Goal: Information Seeking & Learning: Check status

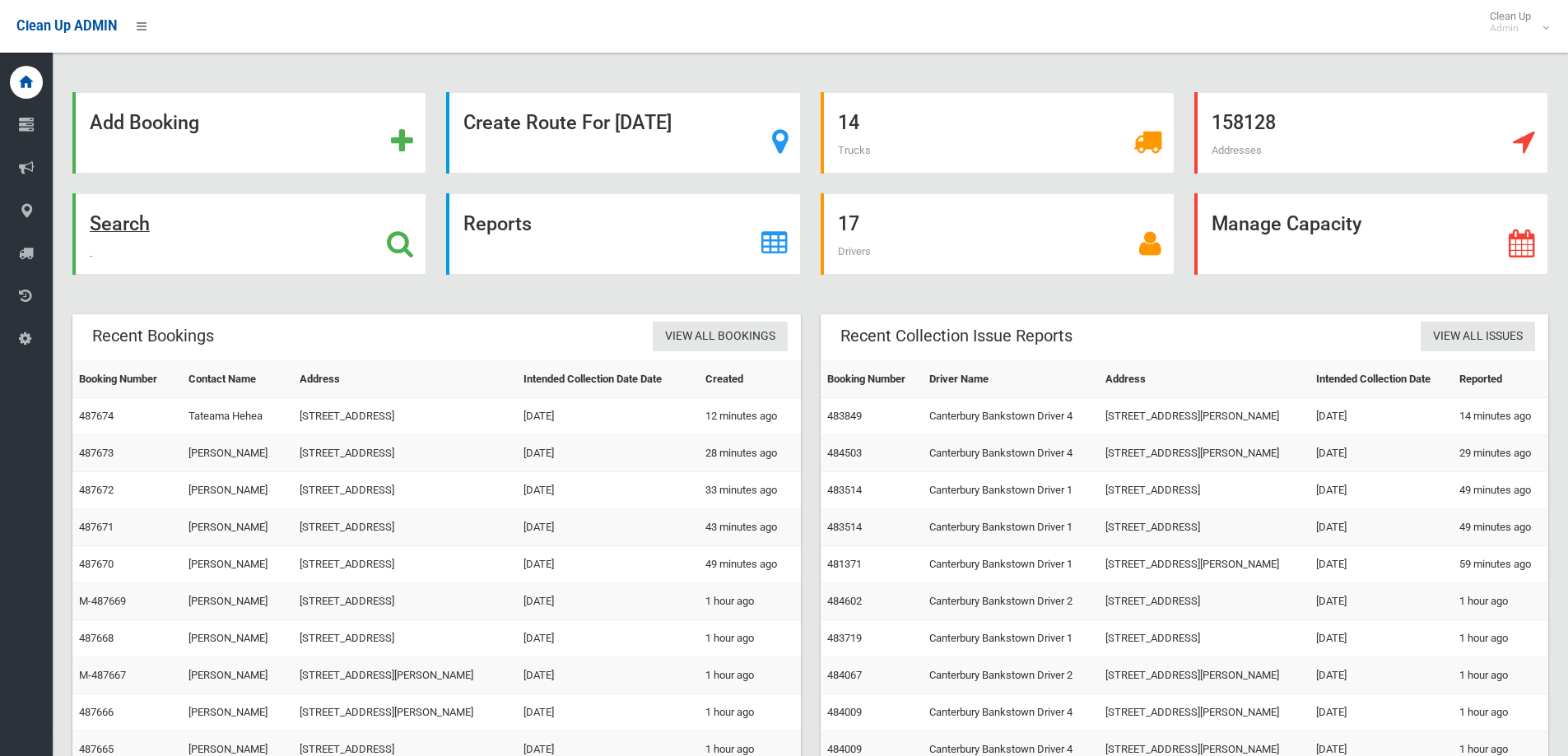
click at [132, 227] on strong "Search" at bounding box center [119, 223] width 60 height 23
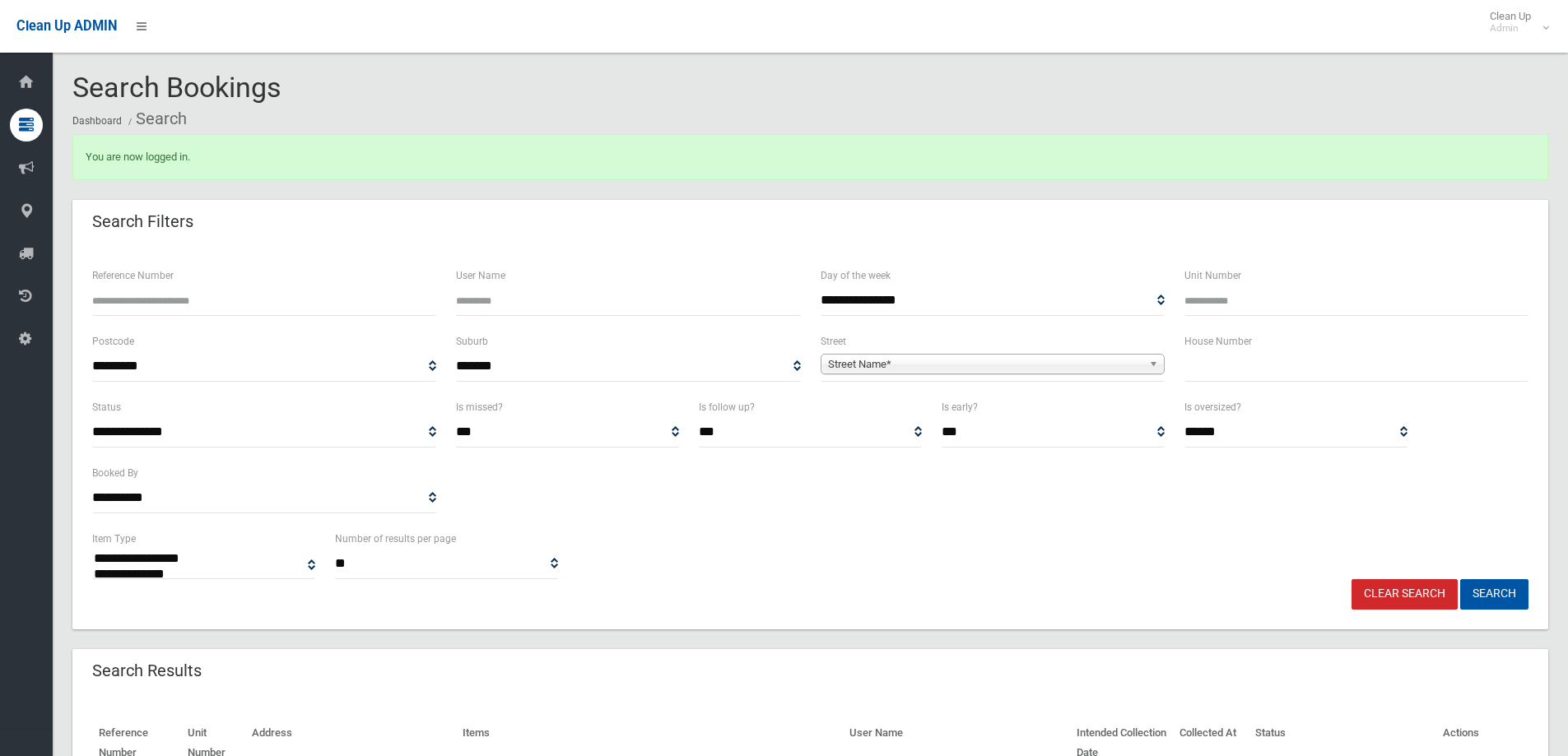
select select
click at [1232, 372] on input "text" at bounding box center [1356, 366] width 344 height 30
type input "***"
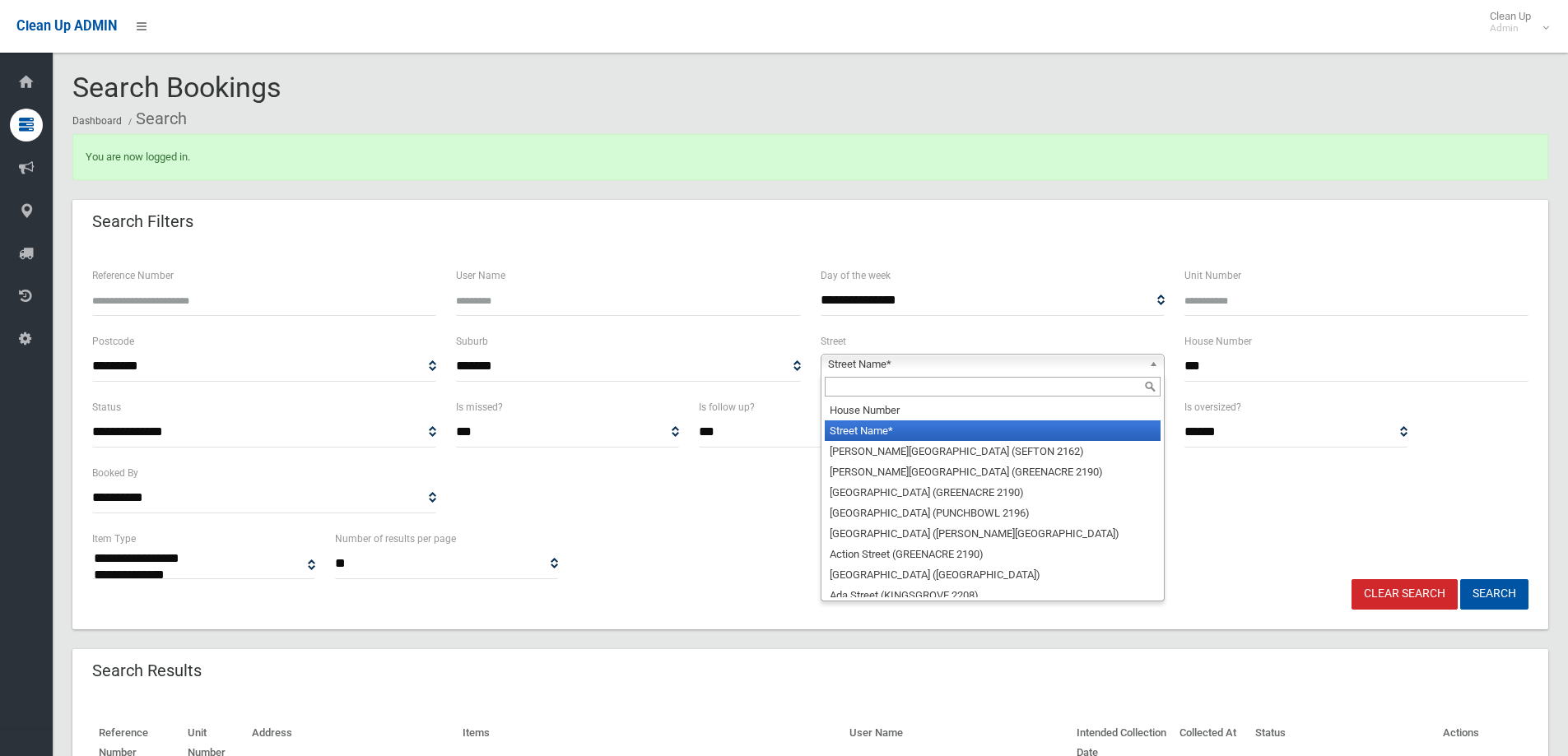
click at [1133, 365] on span "Street Name*" at bounding box center [984, 365] width 315 height 20
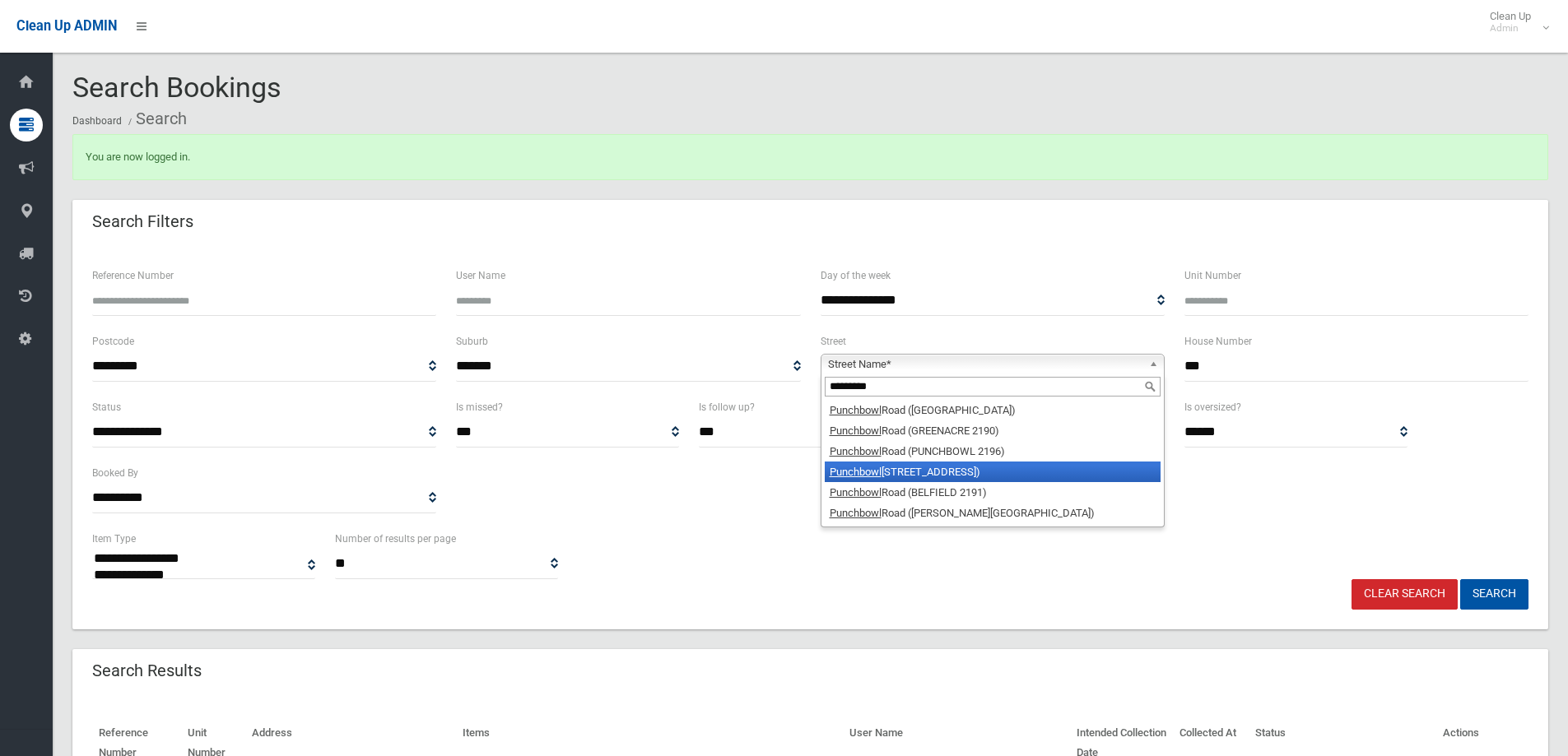
type input "*********"
click at [1033, 472] on li "Punchbowl Road (WILEY PARK 2195)" at bounding box center [993, 472] width 336 height 20
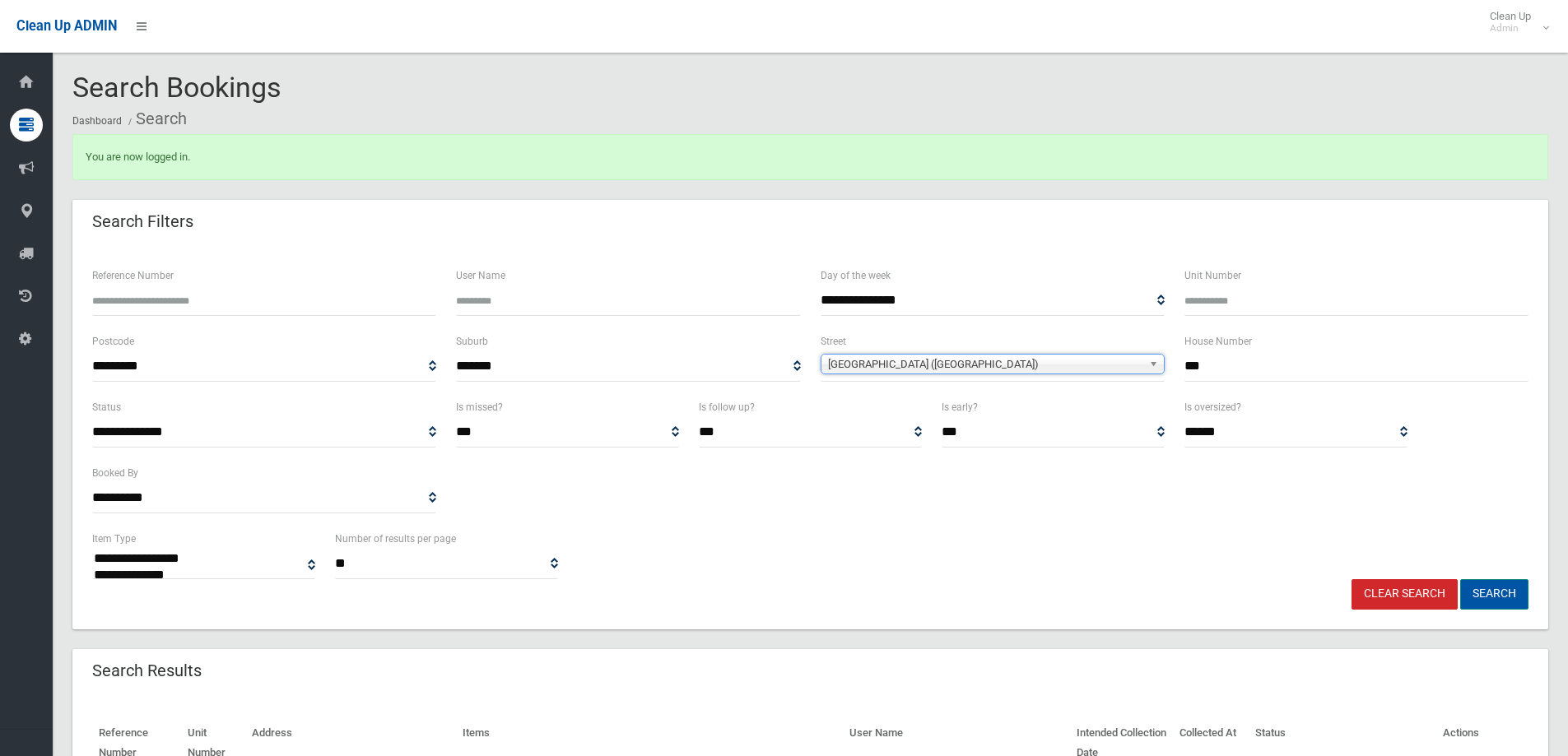
click at [1476, 589] on button "Search" at bounding box center [1494, 595] width 68 height 30
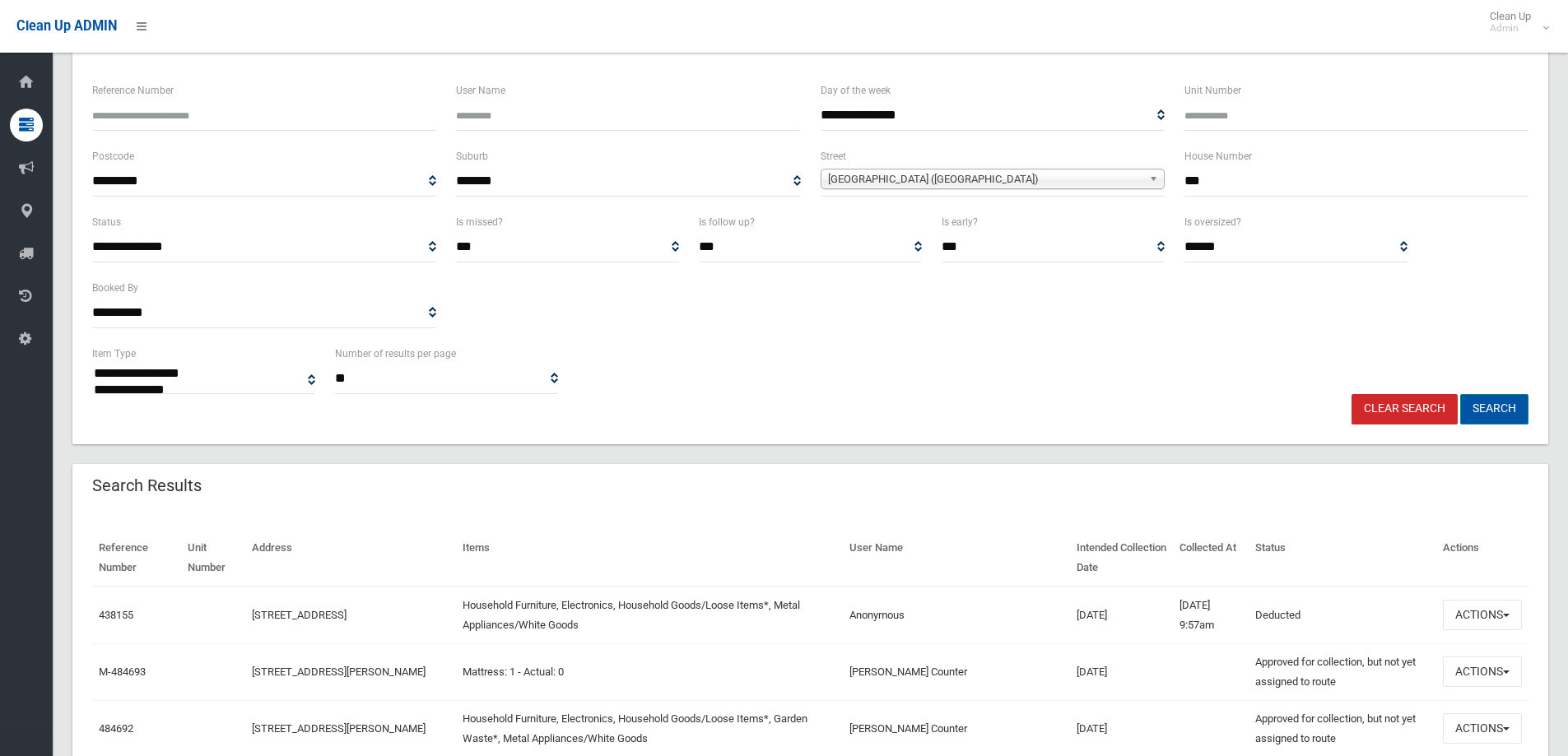
scroll to position [329, 0]
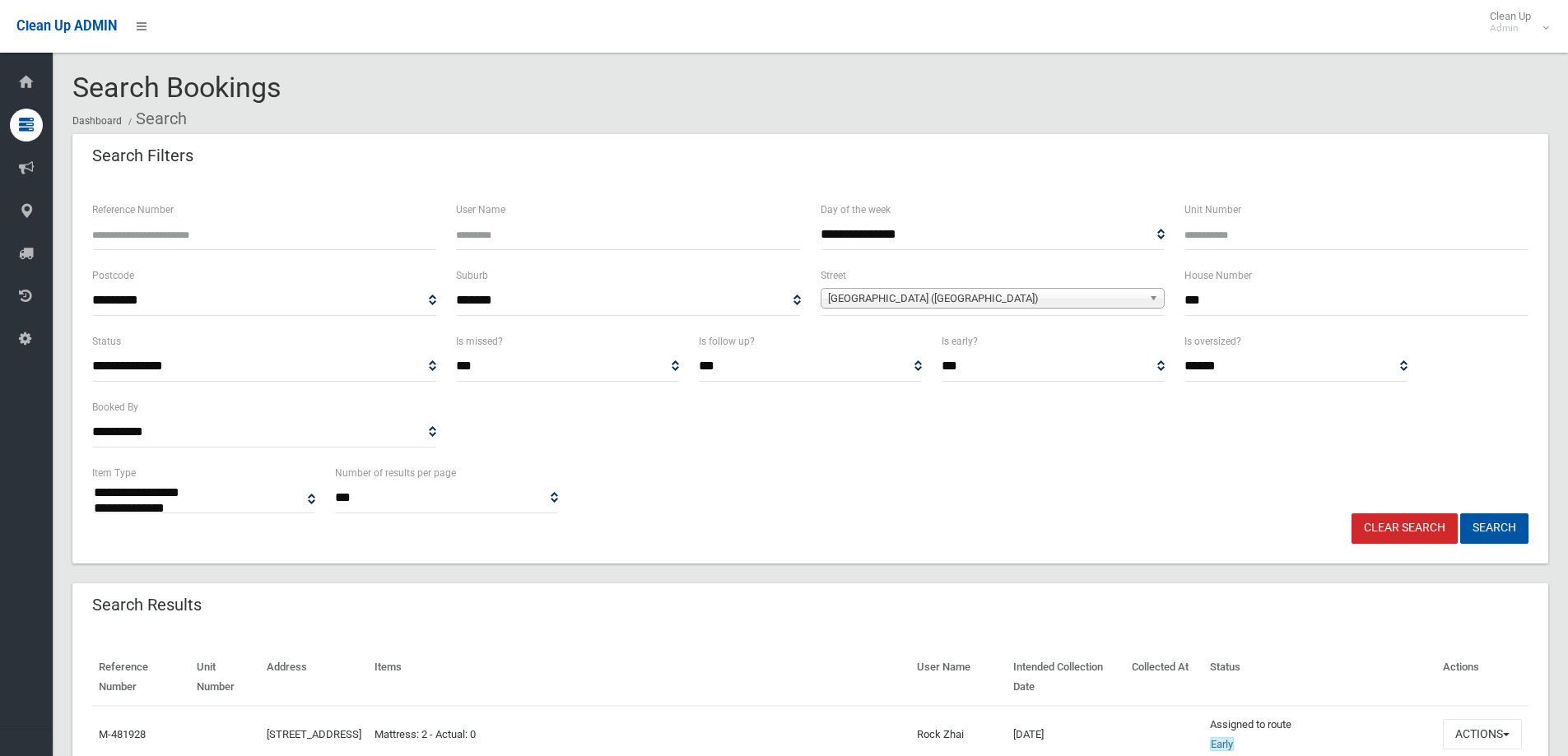
select select
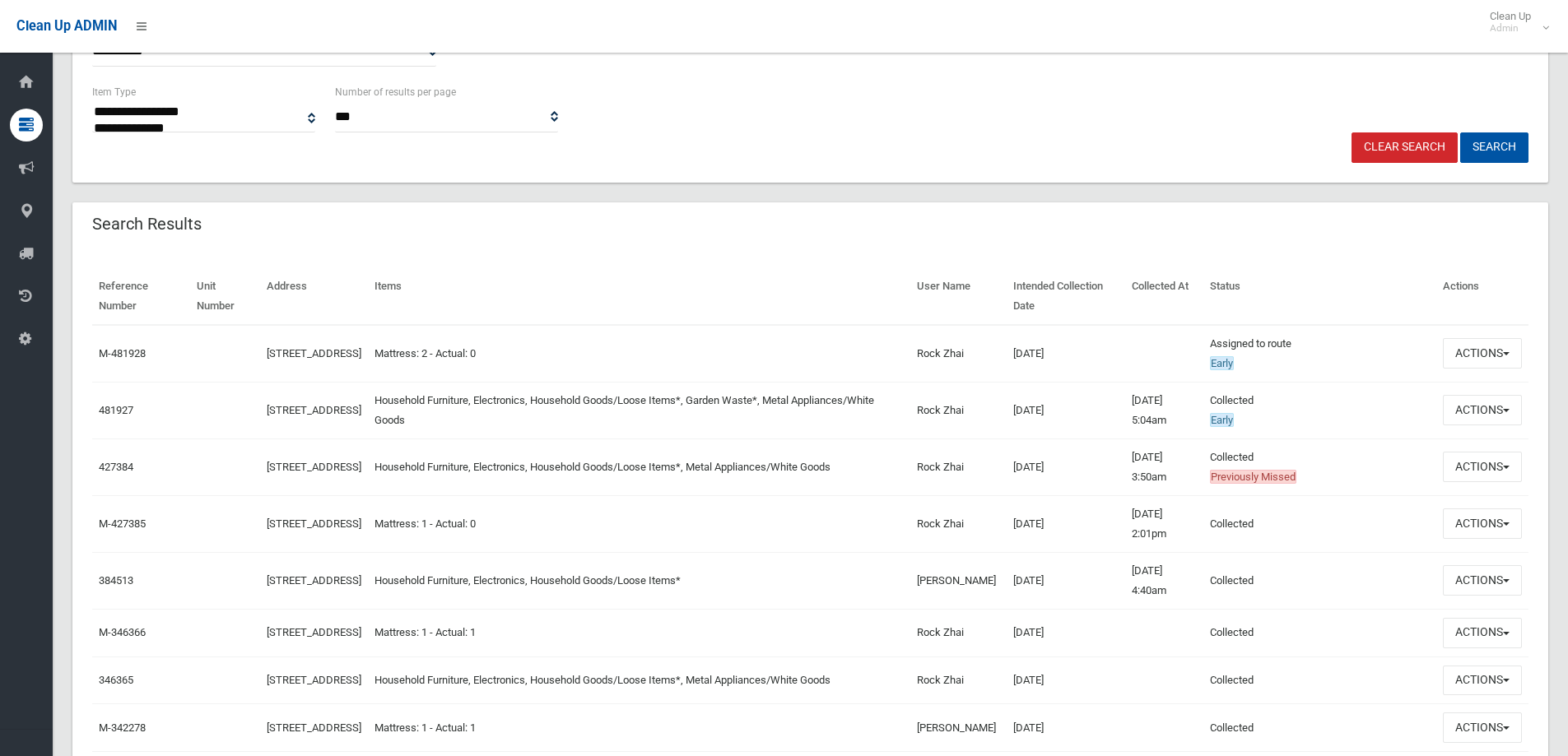
scroll to position [412, 0]
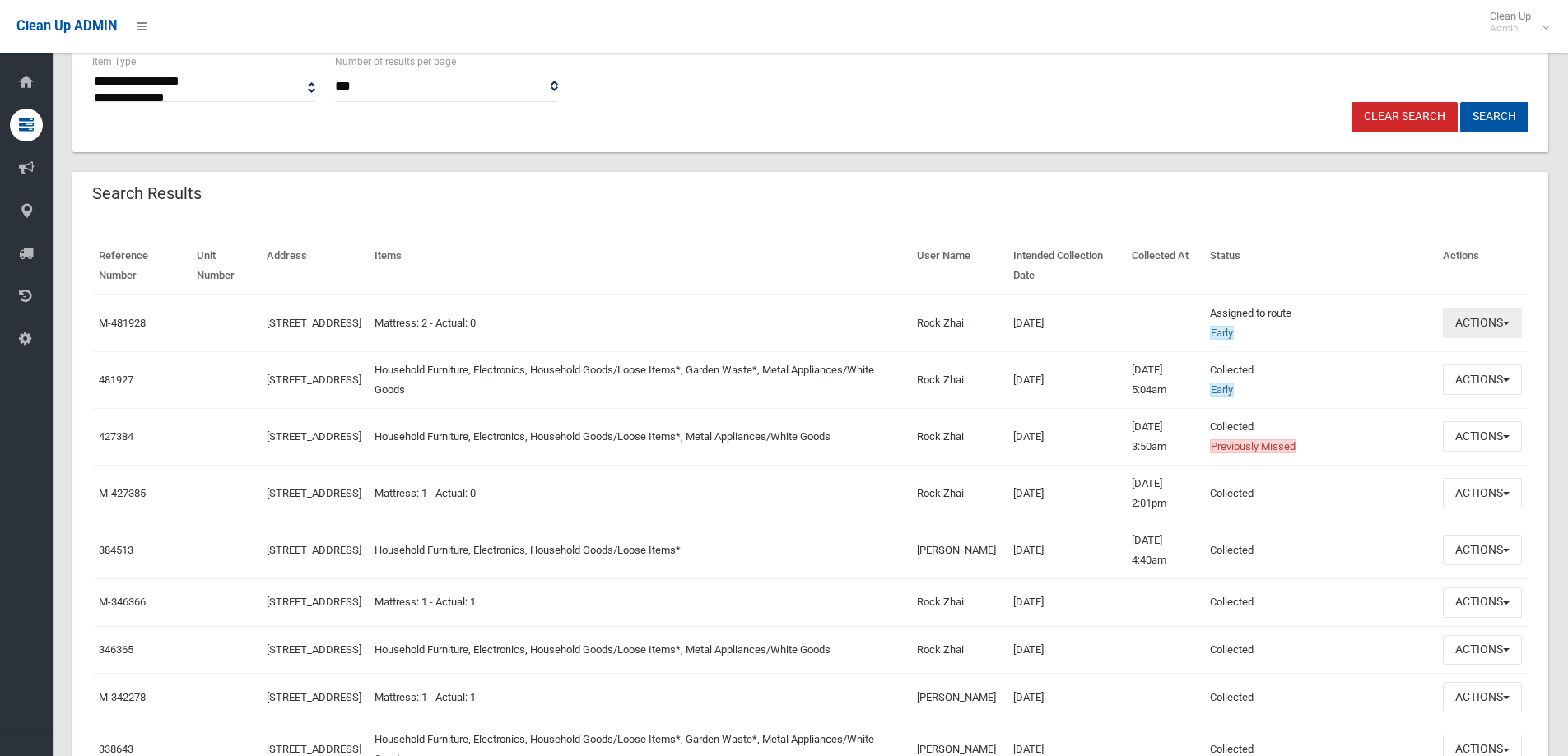
click at [1497, 333] on button "Actions" at bounding box center [1483, 323] width 79 height 30
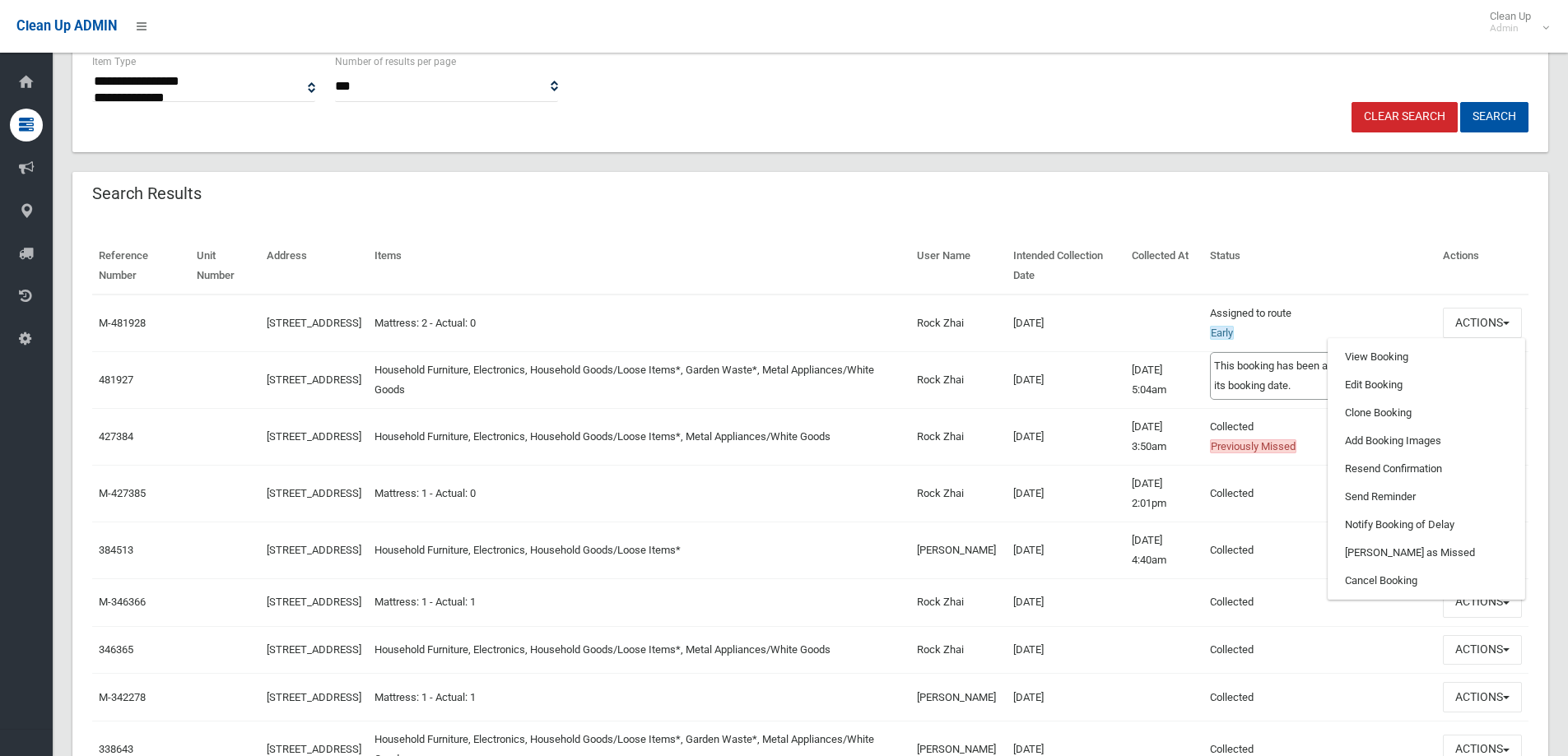
click at [1333, 308] on td "Assigned to route Early This booking has been assigned to a route on its bookin…" at bounding box center [1320, 323] width 233 height 58
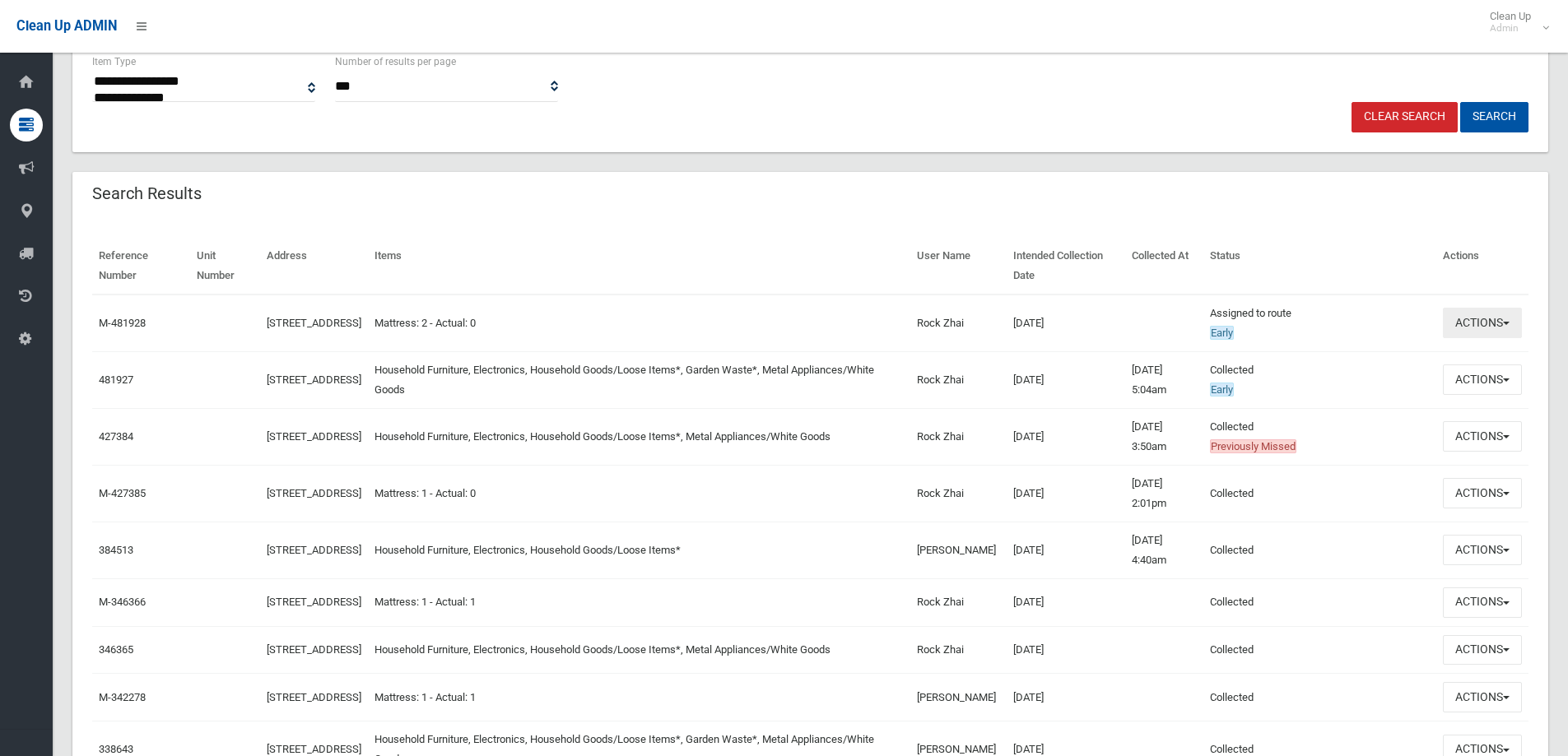
click at [1479, 317] on button "Actions" at bounding box center [1483, 323] width 79 height 30
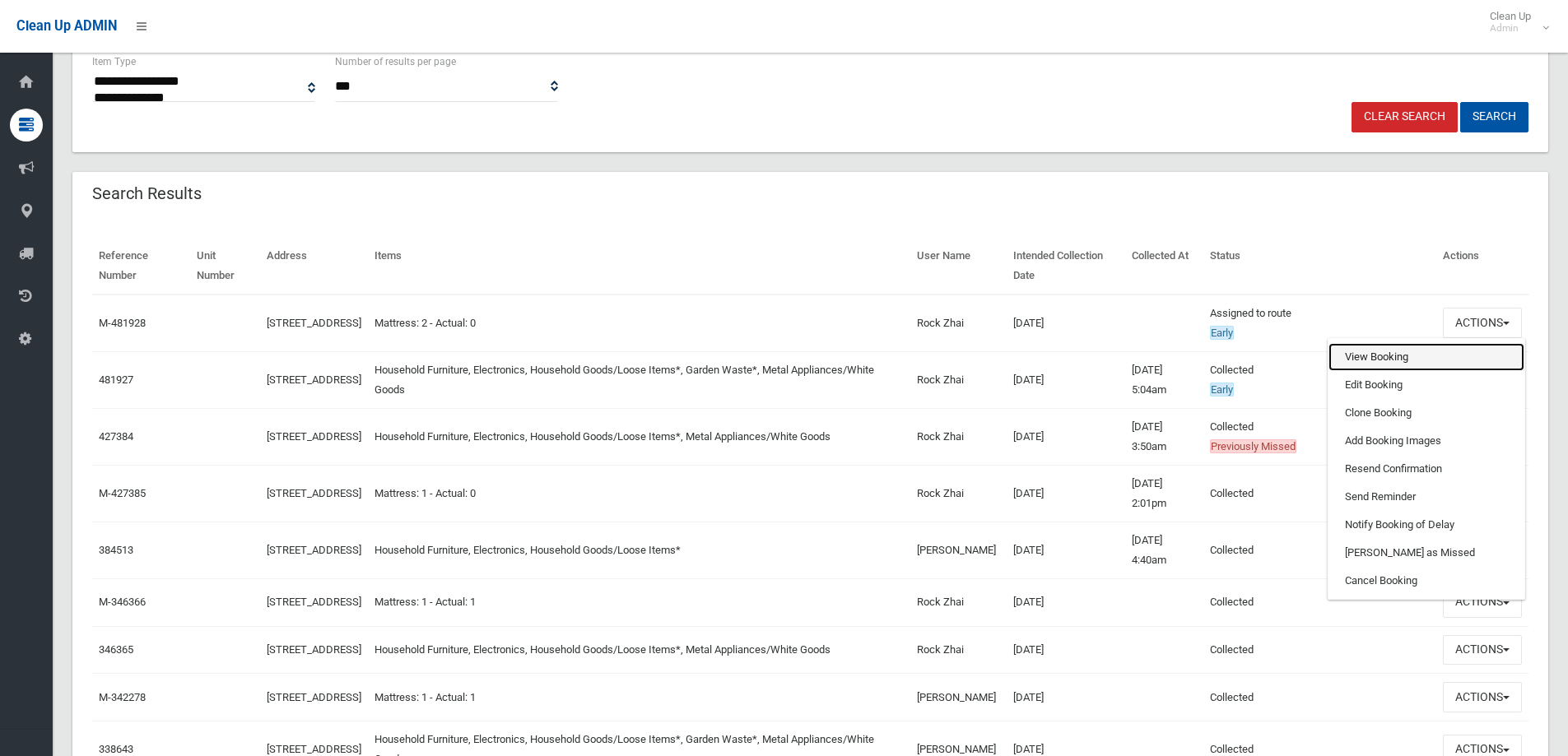
click at [1437, 346] on link "View Booking" at bounding box center [1427, 357] width 196 height 28
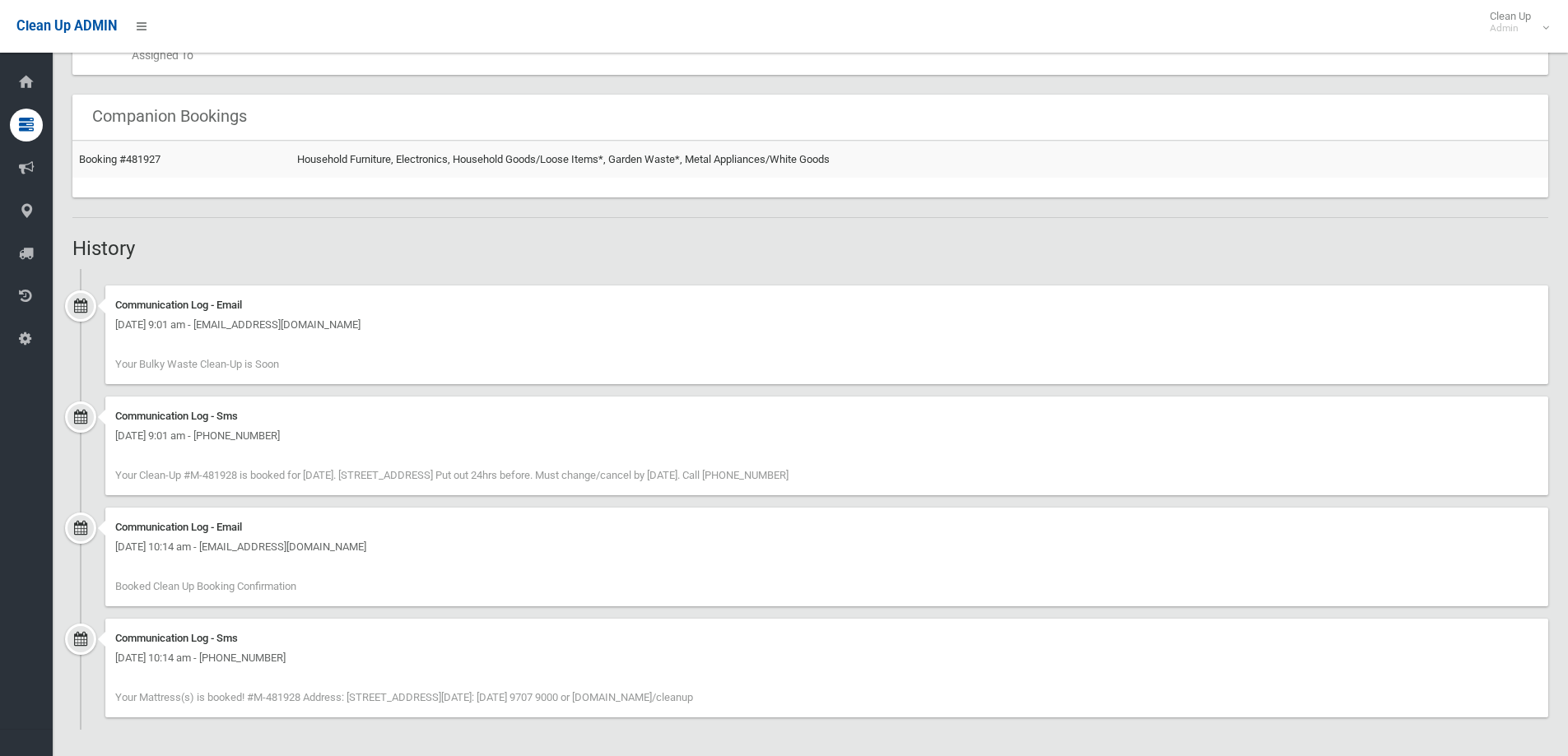
scroll to position [950, 0]
drag, startPoint x: 832, startPoint y: 701, endPoint x: 118, endPoint y: 262, distance: 838.2
click at [118, 267] on ul "Communication Log - Email Friday 19th September 2025 - 9:01 am - rtyandone@gmai…" at bounding box center [810, 496] width 1475 height 461
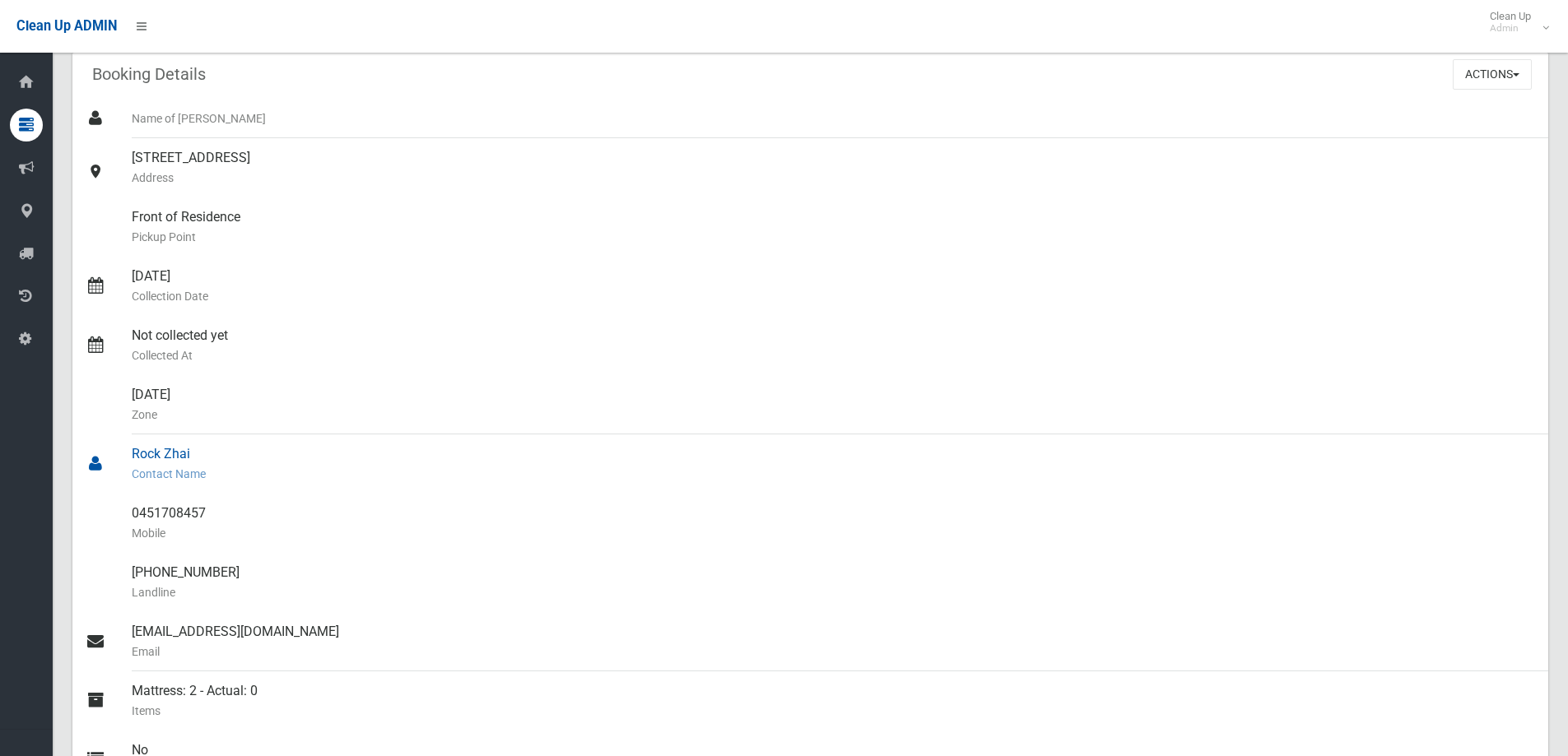
scroll to position [0, 0]
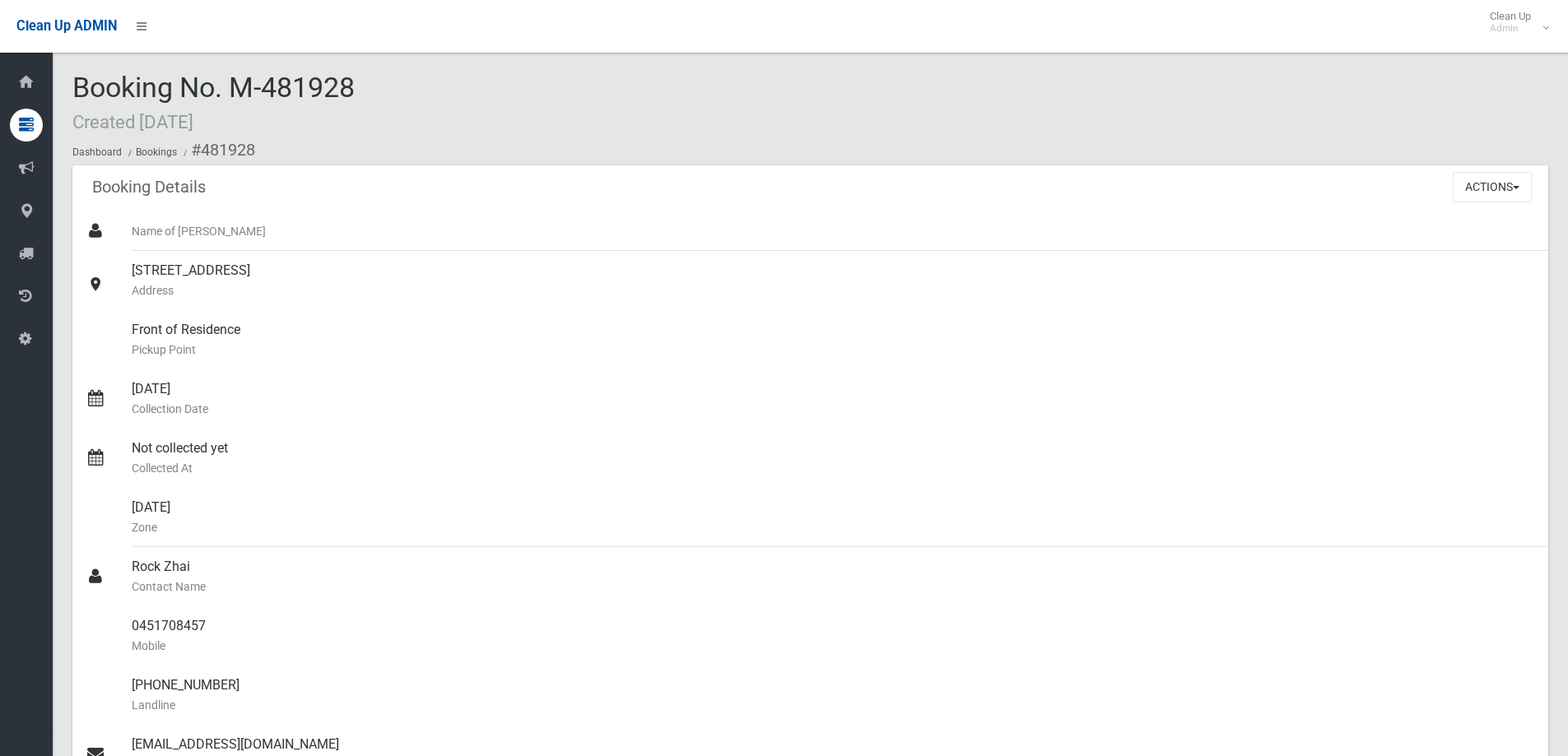
drag, startPoint x: 228, startPoint y: 92, endPoint x: 409, endPoint y: 103, distance: 181.3
click at [422, 103] on div "Booking No. M-481928 Created 29/08/2025 Dashboard Bookings #481928" at bounding box center [810, 118] width 1475 height 93
click at [397, 99] on div "Booking No. M-481928 Created 29/08/2025 Dashboard Bookings #481928" at bounding box center [810, 118] width 1475 height 93
click at [395, 95] on div "Booking No. M-481928 Created 29/08/2025 Dashboard Bookings #481928" at bounding box center [810, 118] width 1475 height 93
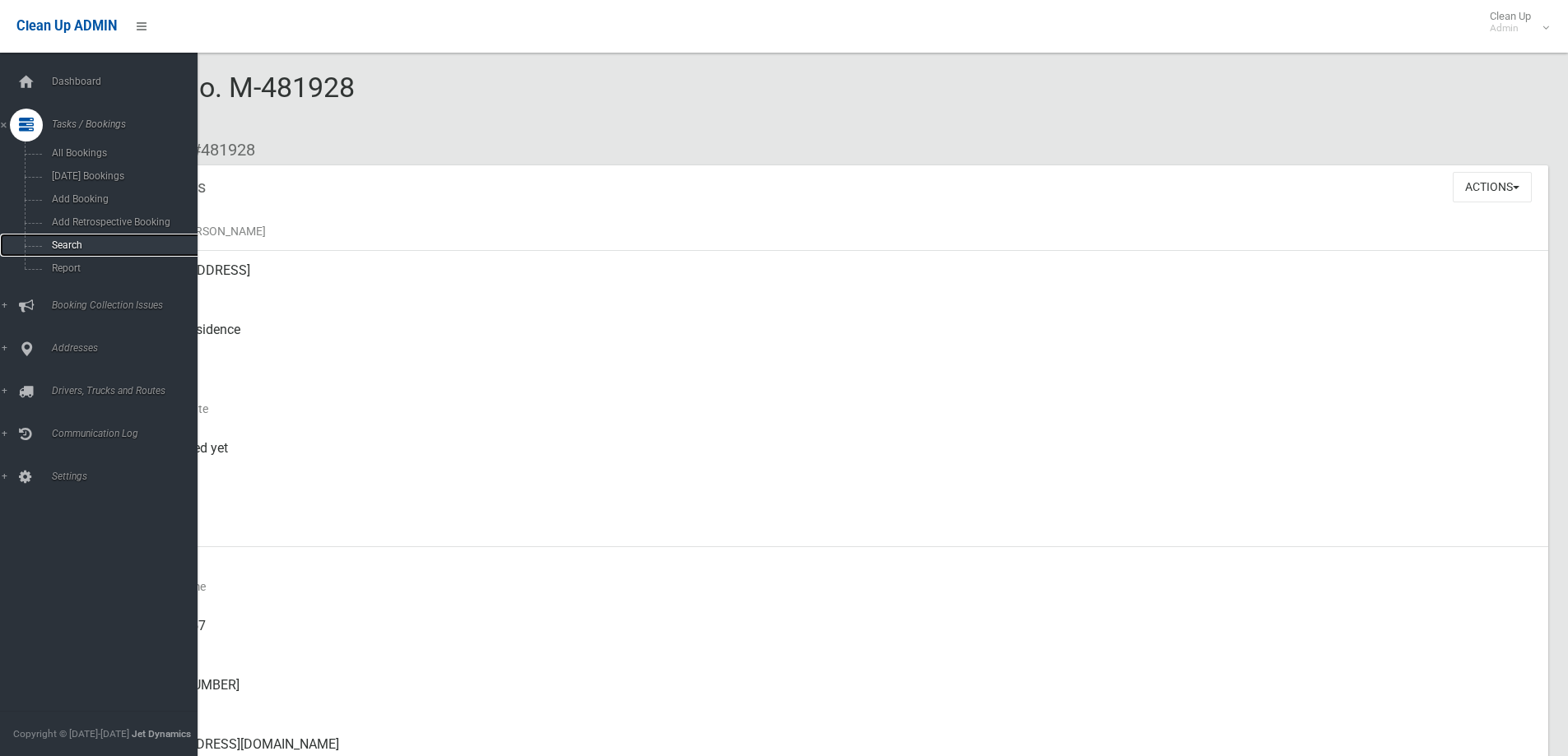
click at [57, 249] on span "Search" at bounding box center [121, 245] width 149 height 12
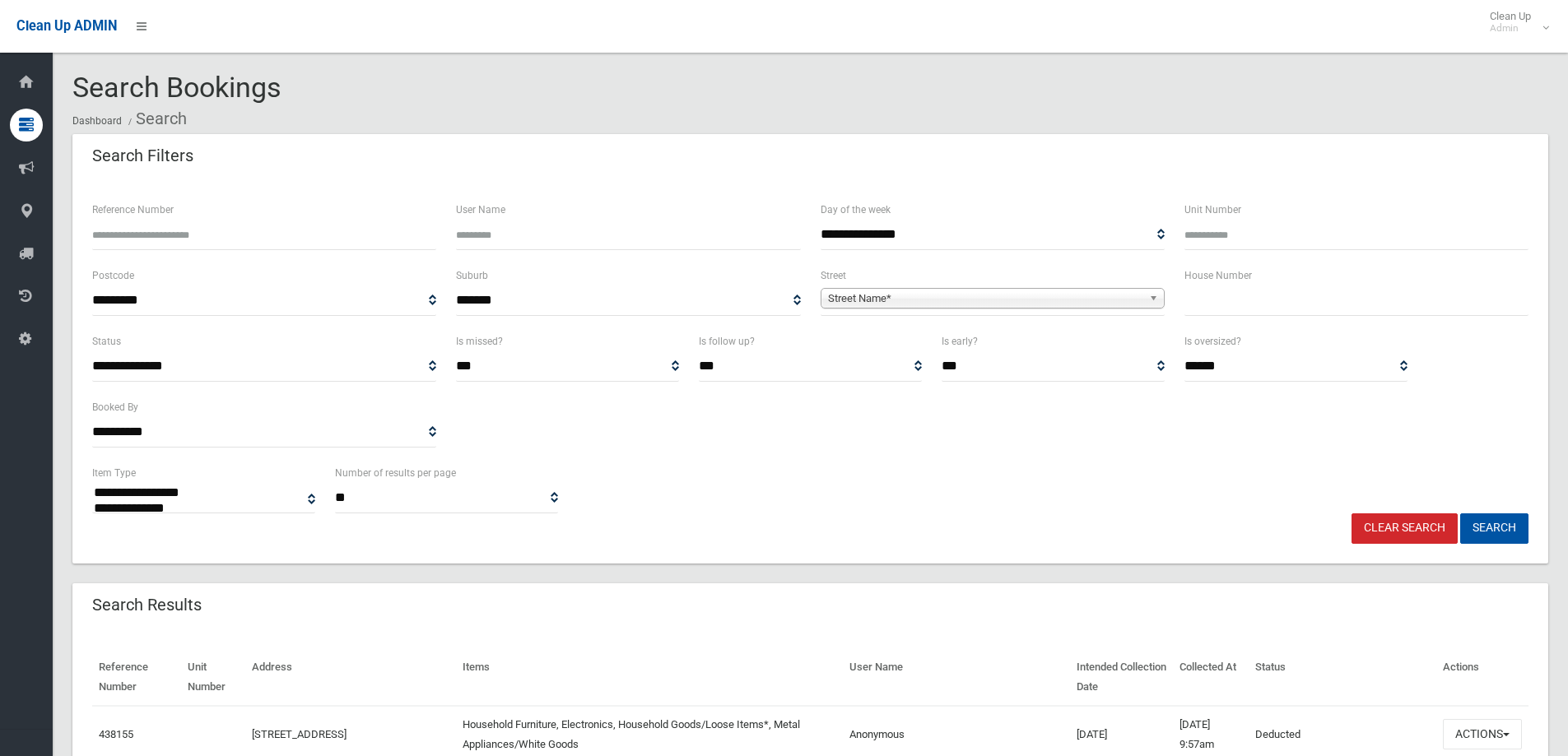
select select
click at [1335, 301] on input "text" at bounding box center [1356, 300] width 344 height 30
type input "**"
click at [1131, 308] on div "Street Name*" at bounding box center [992, 298] width 344 height 20
type input "****"
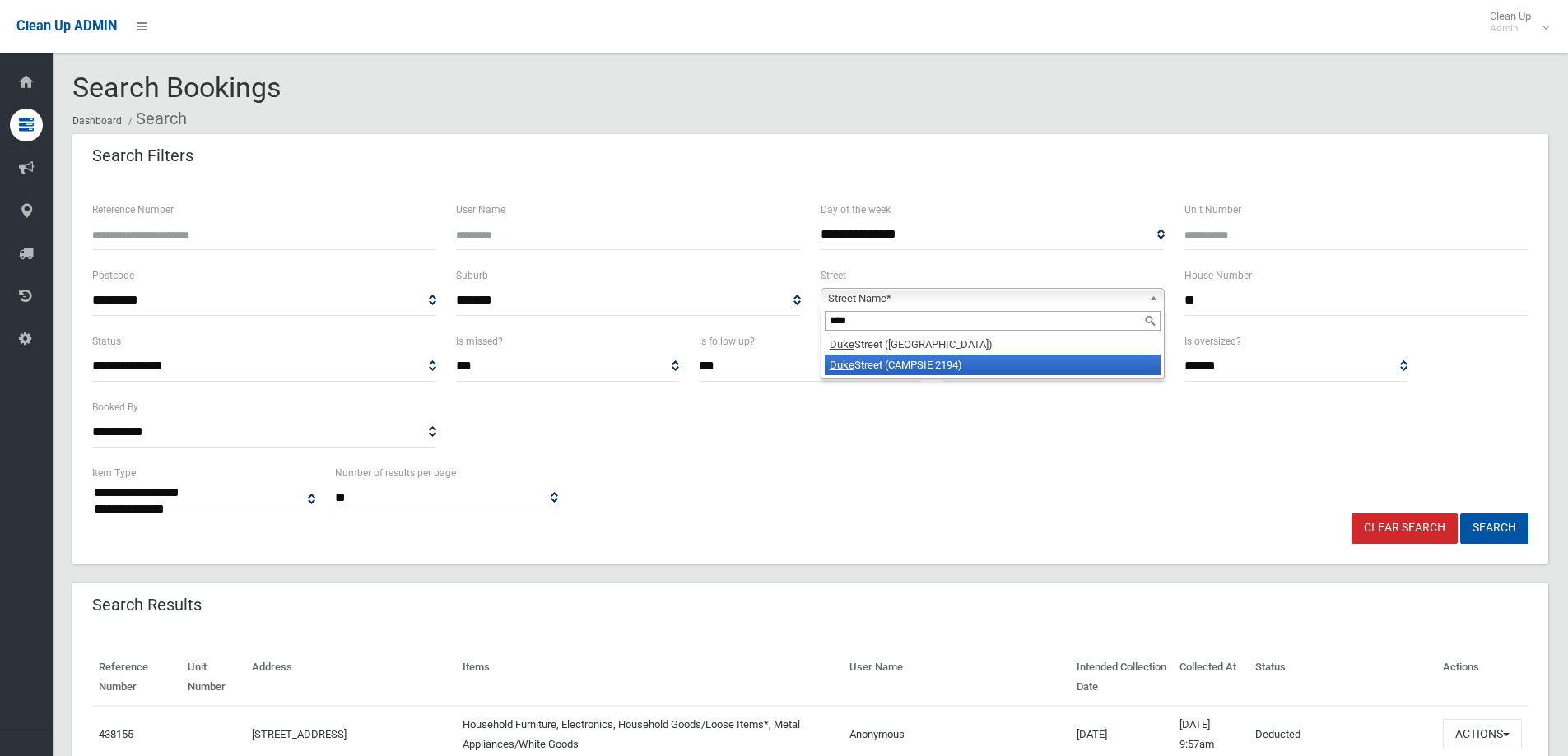
click at [936, 357] on li "Duke Street (CAMPSIE 2194)" at bounding box center [993, 365] width 336 height 20
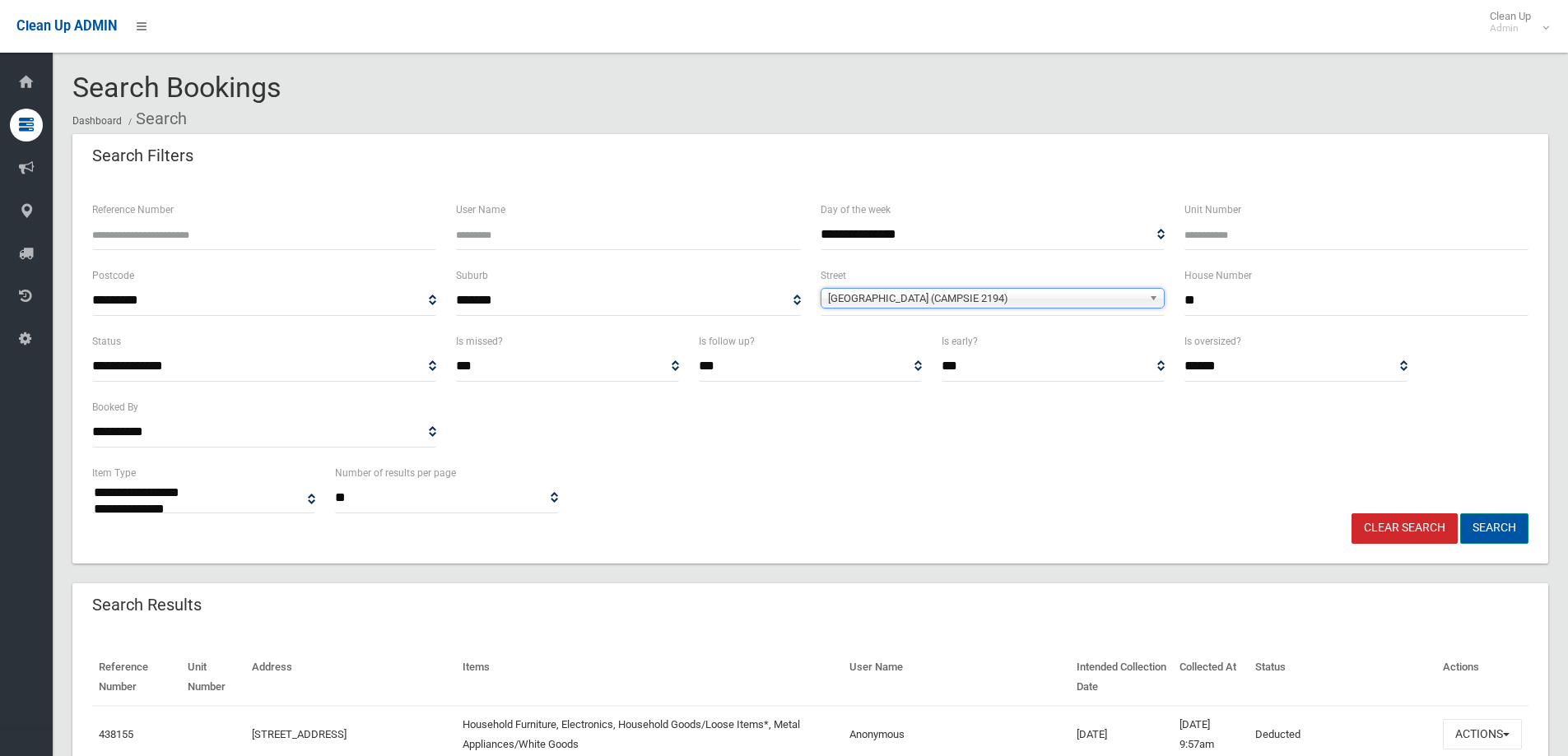
click at [1521, 528] on button "Search" at bounding box center [1494, 528] width 68 height 30
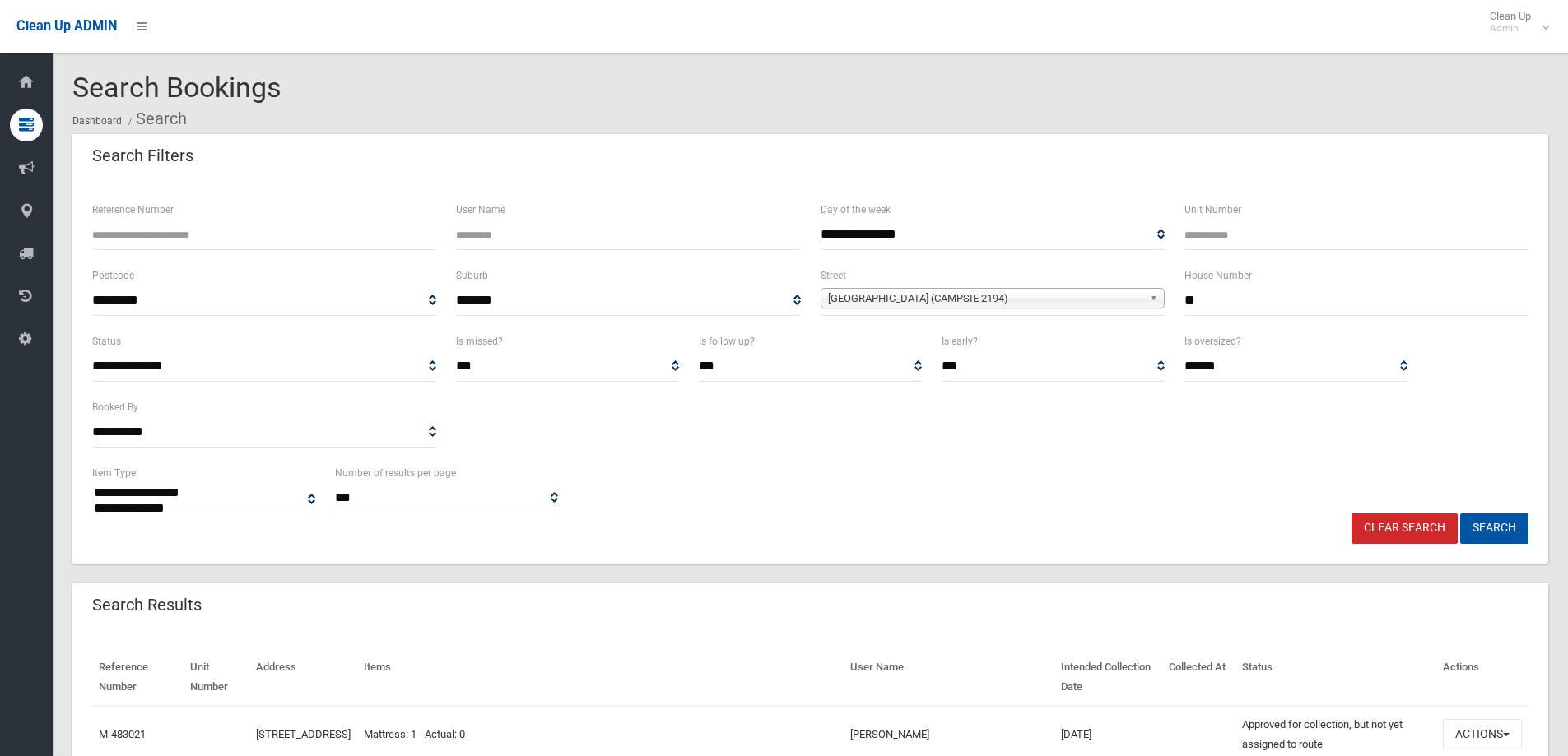
select select
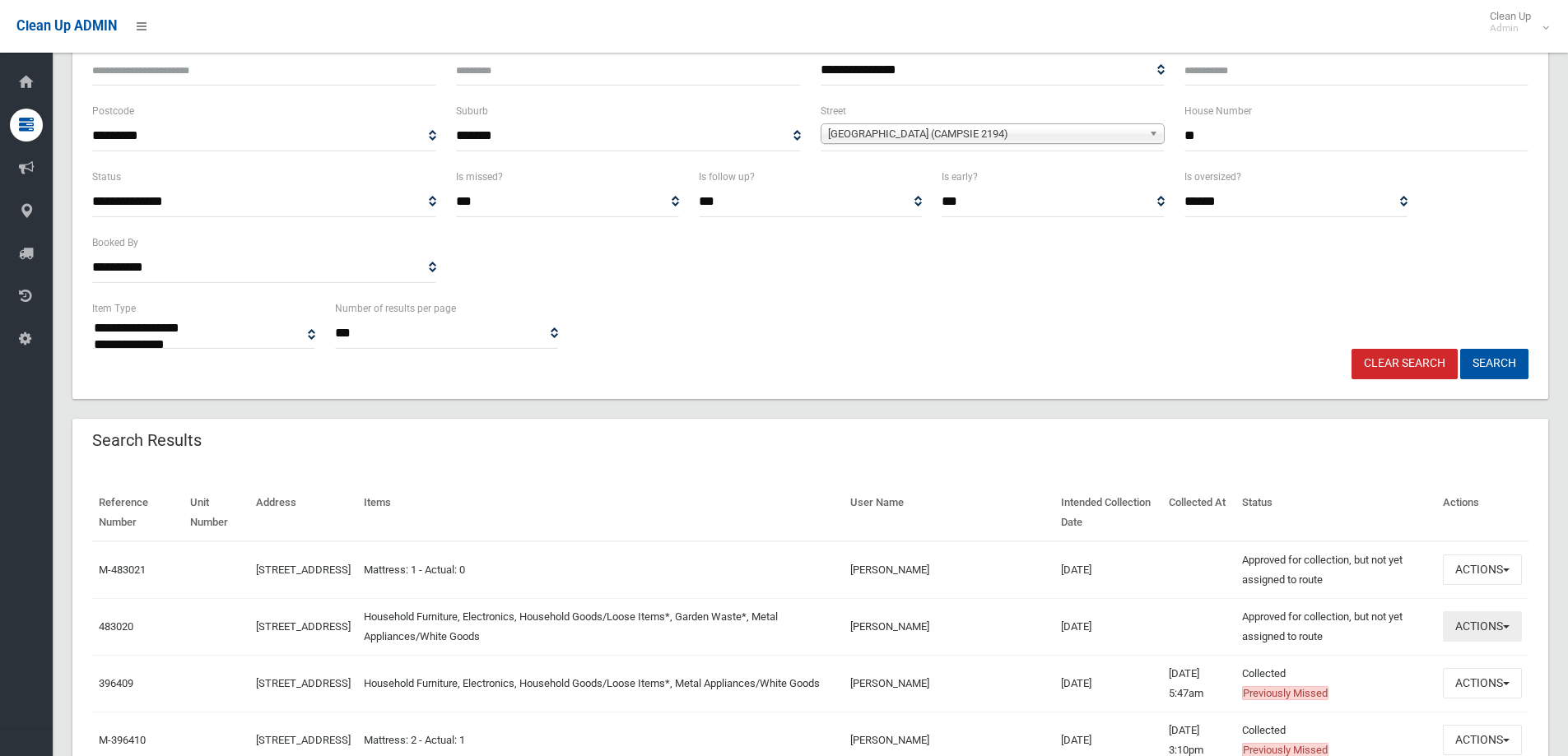
click at [1473, 631] on button "Actions" at bounding box center [1483, 627] width 79 height 30
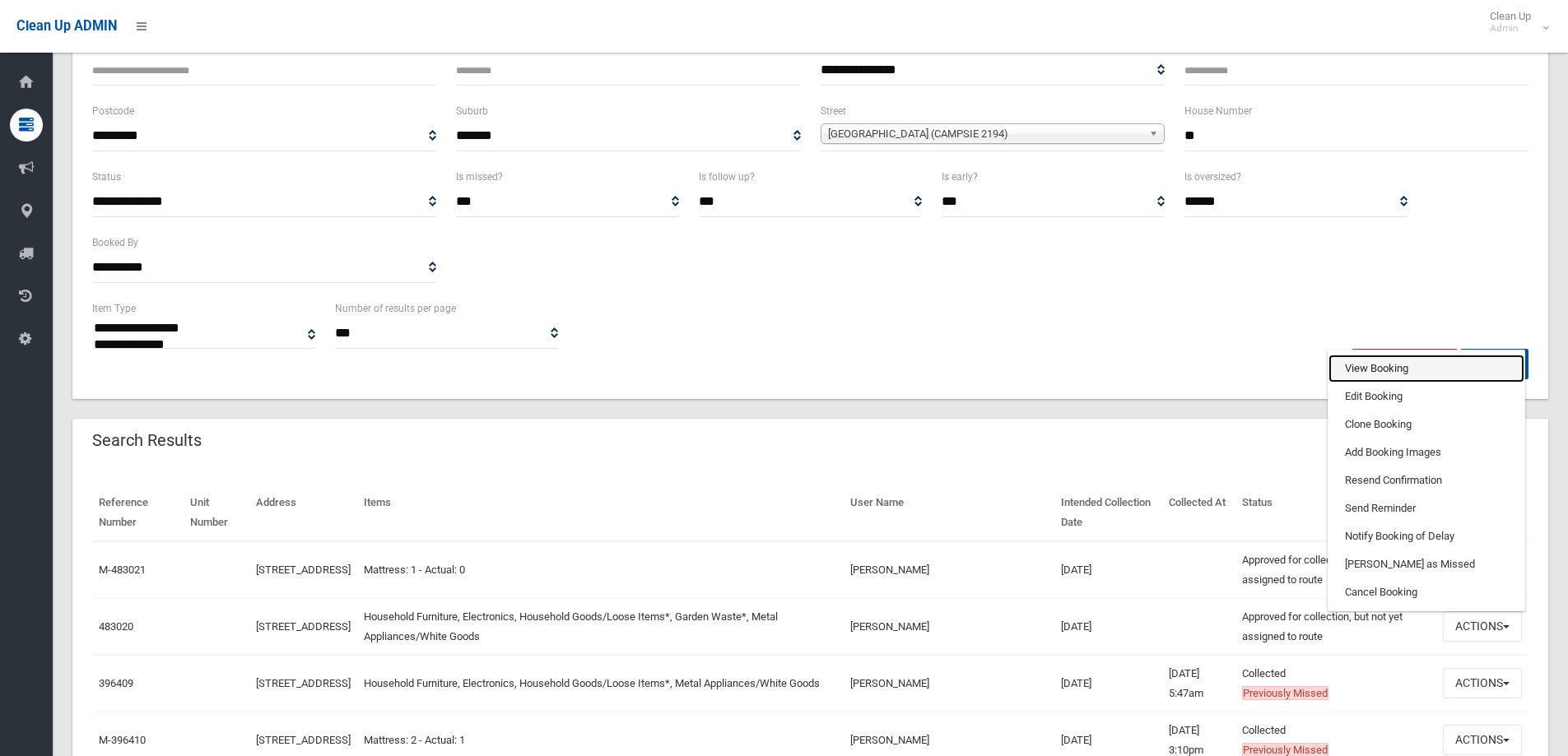
click at [1401, 366] on link "View Booking" at bounding box center [1427, 369] width 196 height 28
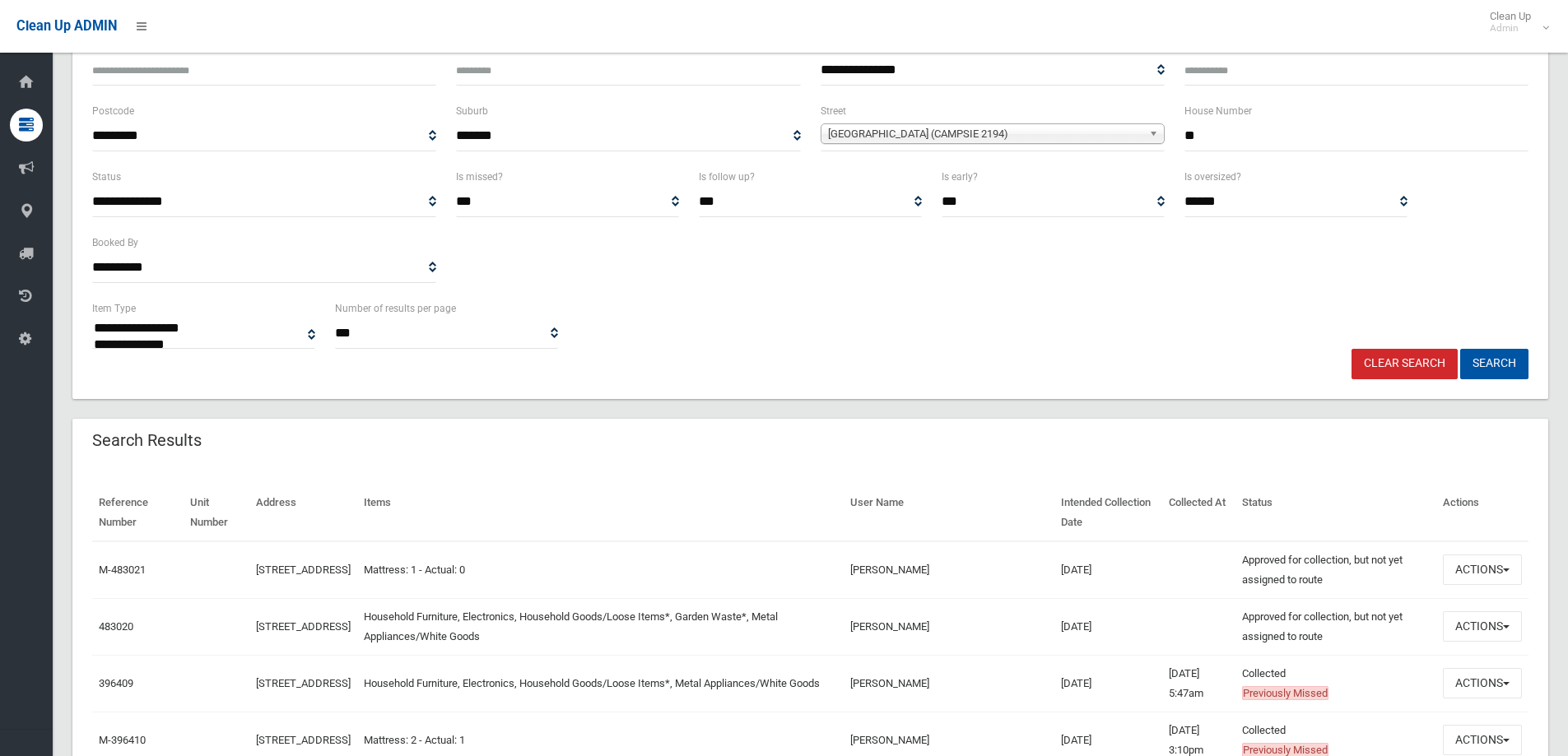
click at [658, 491] on th "Items" at bounding box center [600, 513] width 486 height 57
click at [104, 502] on th "Reference Number" at bounding box center [138, 513] width 92 height 57
drag, startPoint x: 98, startPoint y: 501, endPoint x: 1464, endPoint y: 494, distance: 1366.0
click at [1464, 494] on tr "Reference Number Unit Number Address Items User Name Intended Collection Date C…" at bounding box center [809, 513] width 1436 height 57
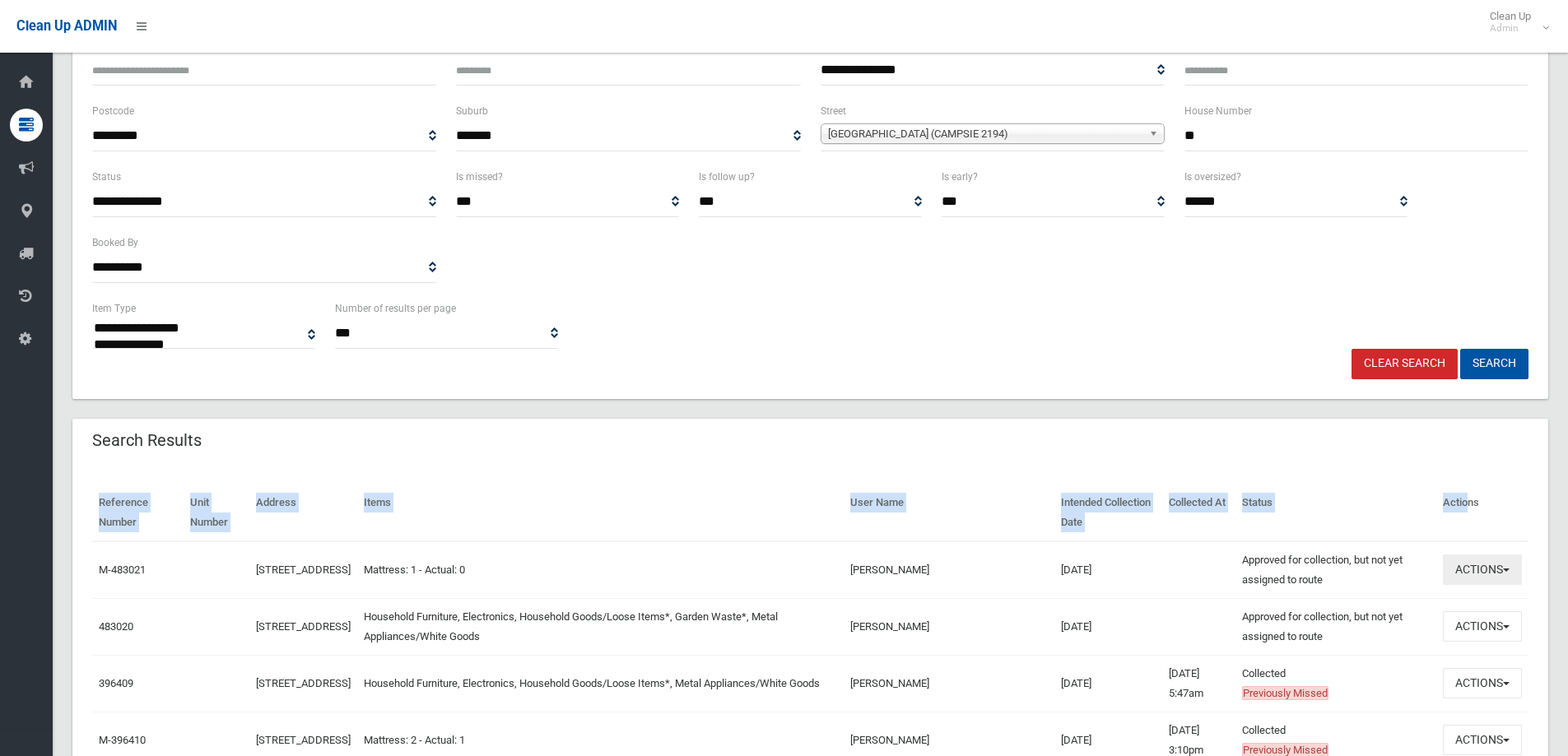
click at [1460, 575] on button "Actions" at bounding box center [1483, 570] width 79 height 30
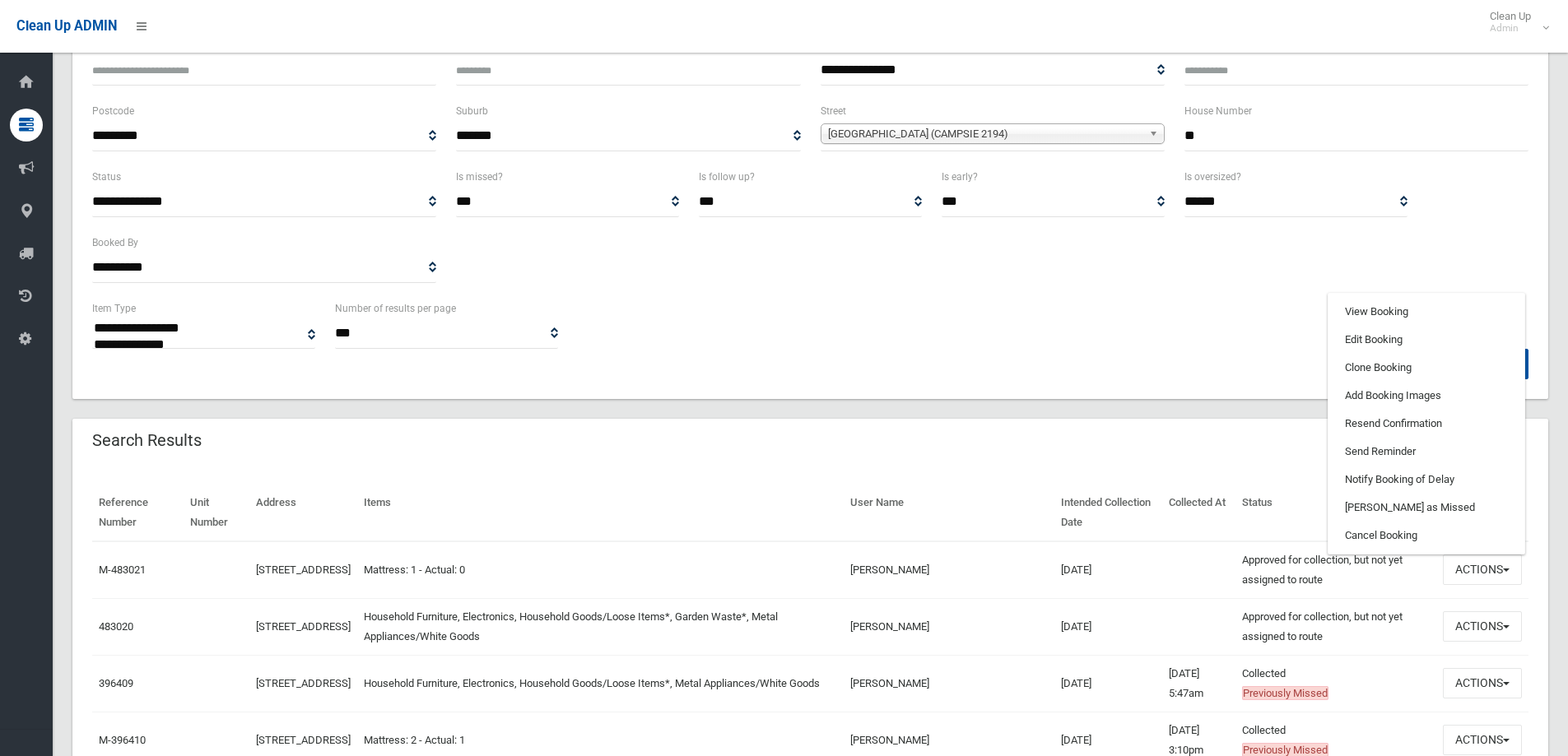
click at [1113, 454] on div "Search Results" at bounding box center [810, 442] width 1475 height 46
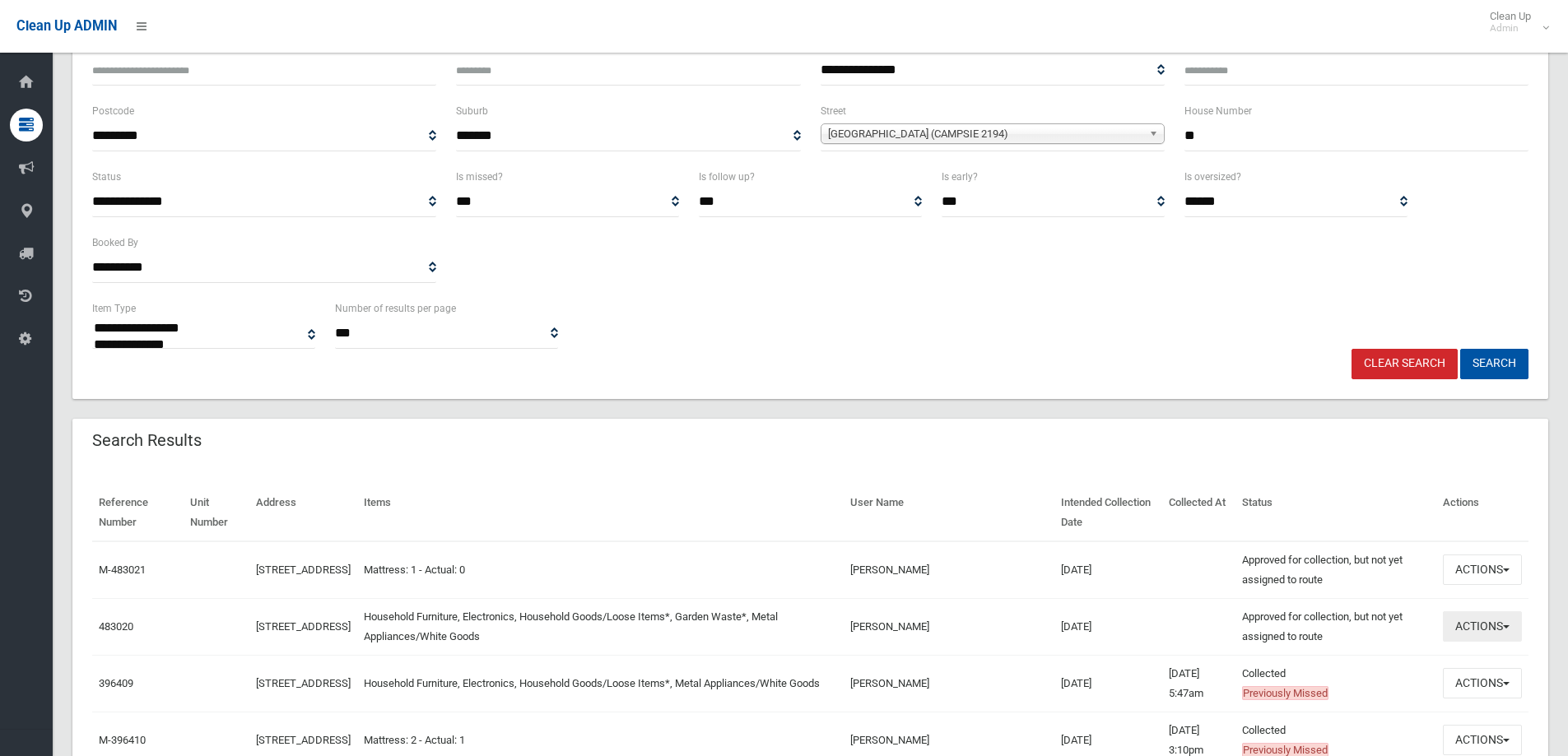
click at [1500, 634] on button "Actions" at bounding box center [1483, 627] width 79 height 30
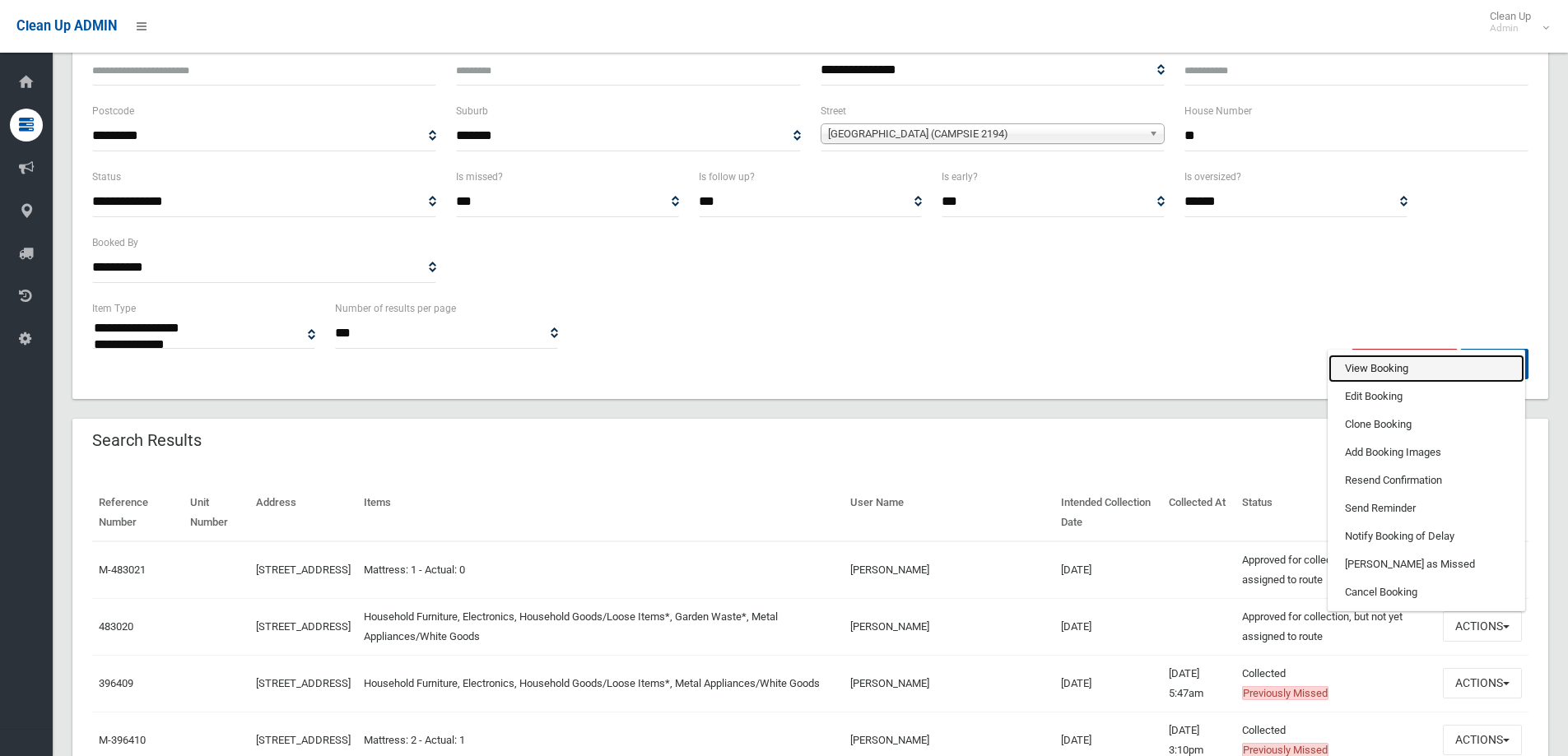
click at [1437, 379] on link "View Booking" at bounding box center [1427, 369] width 196 height 28
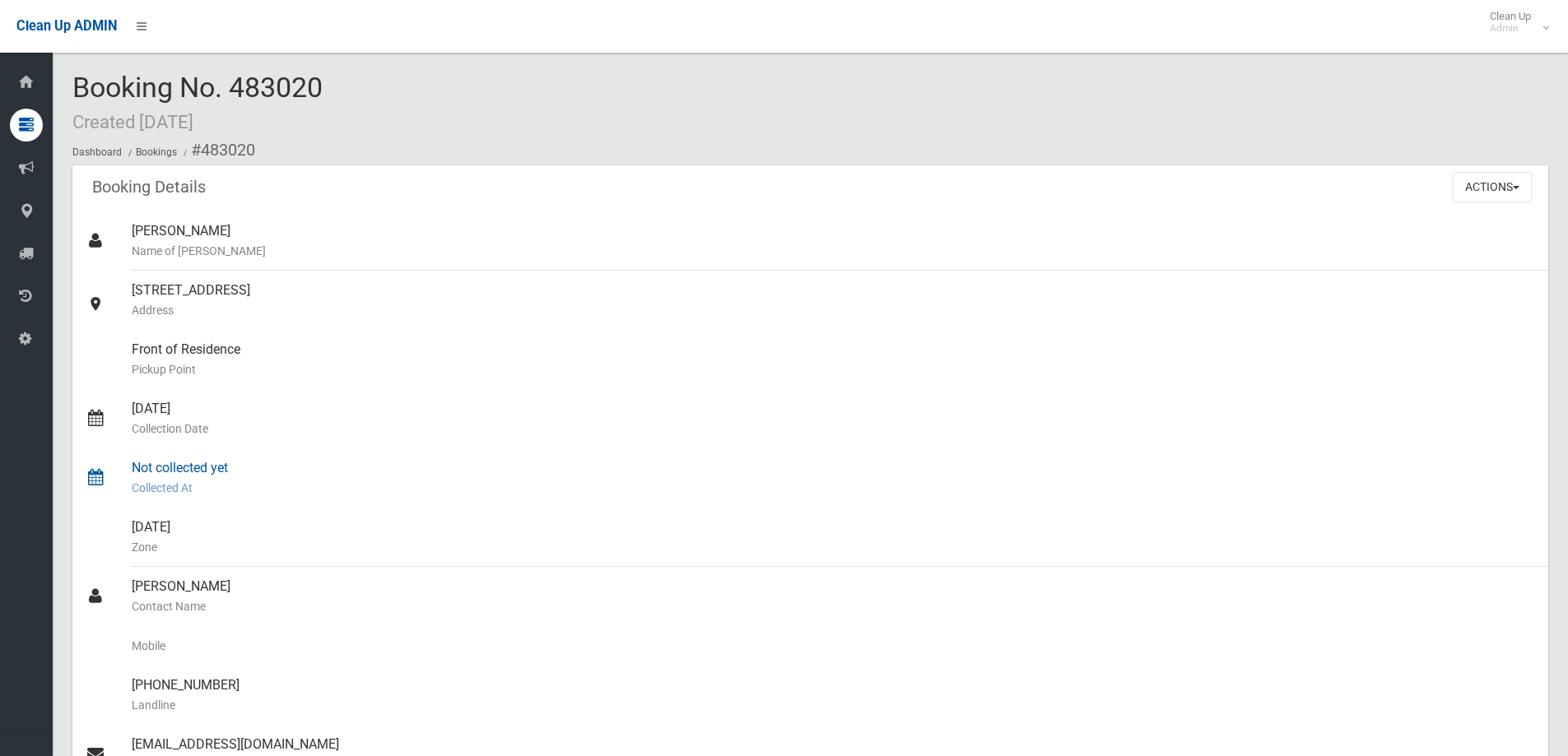
scroll to position [494, 0]
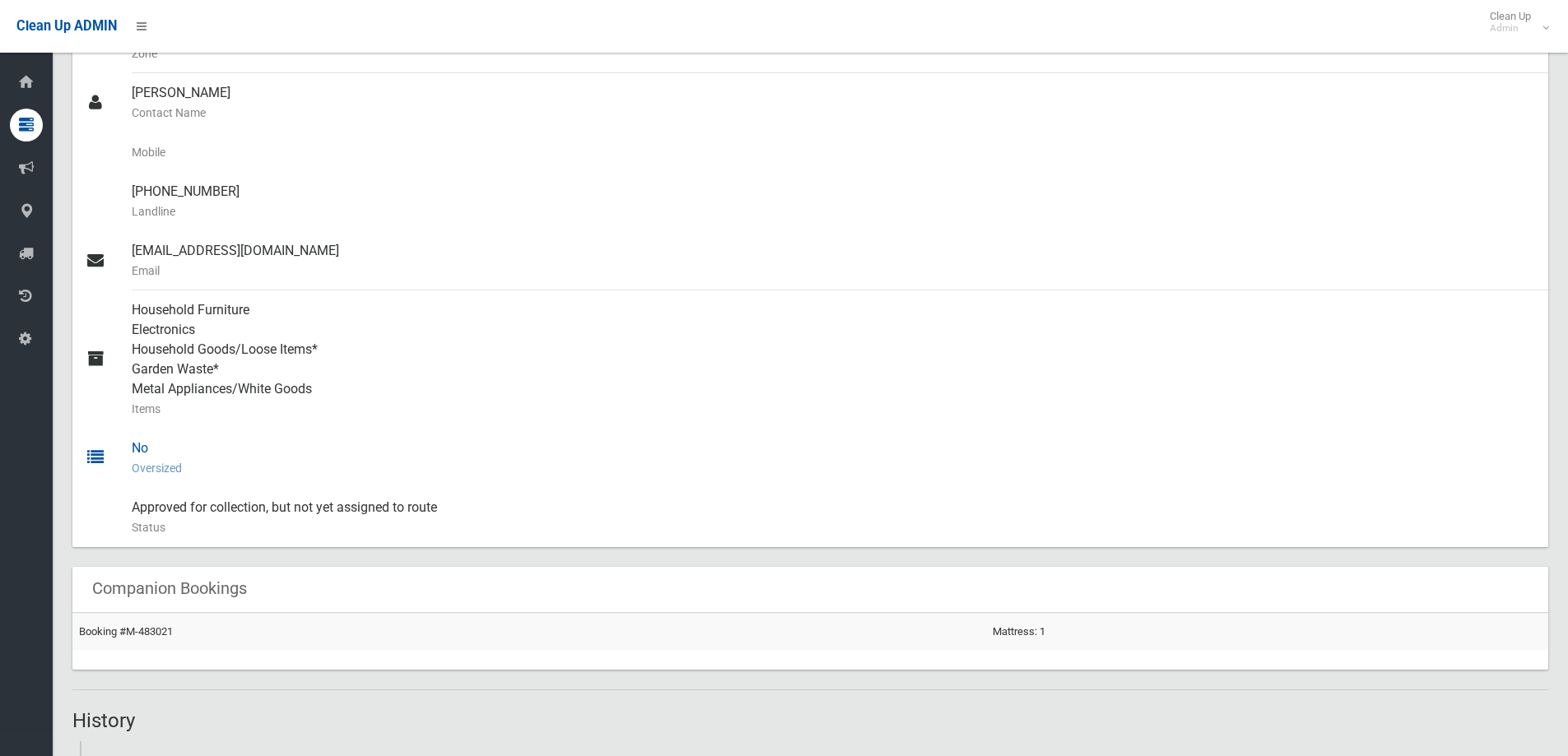
drag, startPoint x: 194, startPoint y: 467, endPoint x: 100, endPoint y: 444, distance: 96.8
click at [82, 437] on link "No Oversized" at bounding box center [810, 458] width 1475 height 60
click at [369, 450] on div "No Oversized" at bounding box center [834, 458] width 1404 height 60
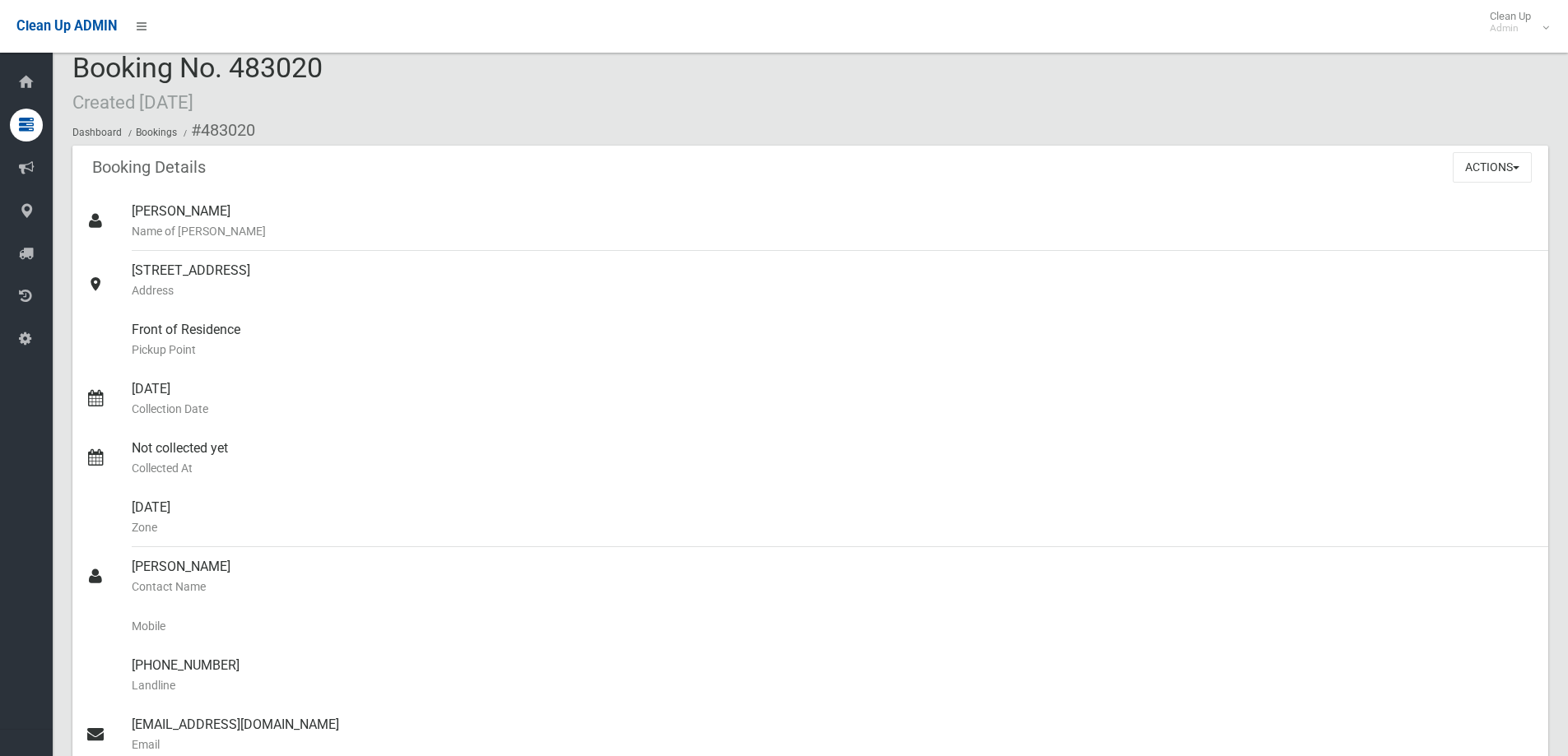
scroll to position [0, 0]
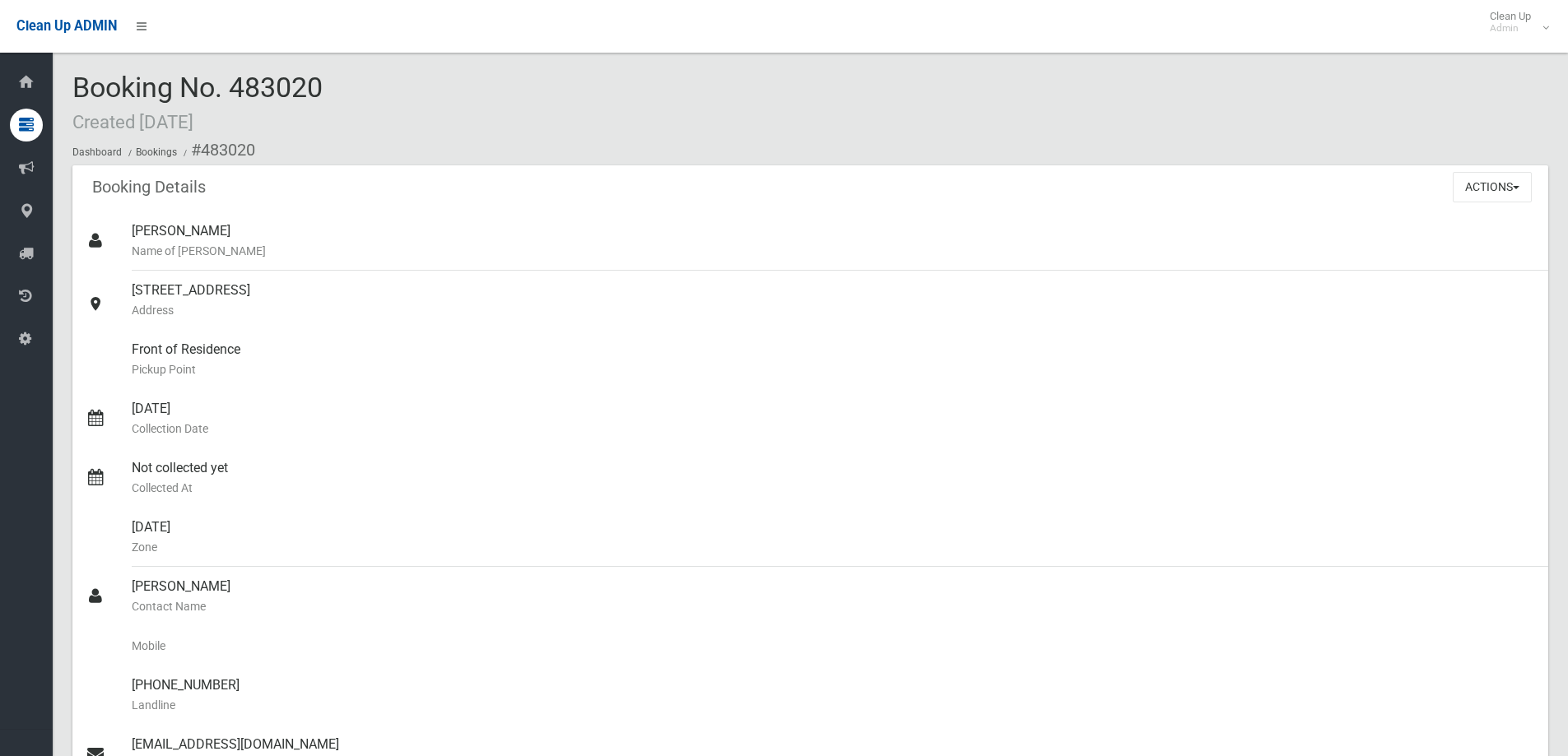
drag, startPoint x: 228, startPoint y: 78, endPoint x: 335, endPoint y: 83, distance: 107.1
click at [335, 83] on div "Booking No. 483020 Created [DATE] Dashboard Bookings #483020" at bounding box center [810, 118] width 1475 height 93
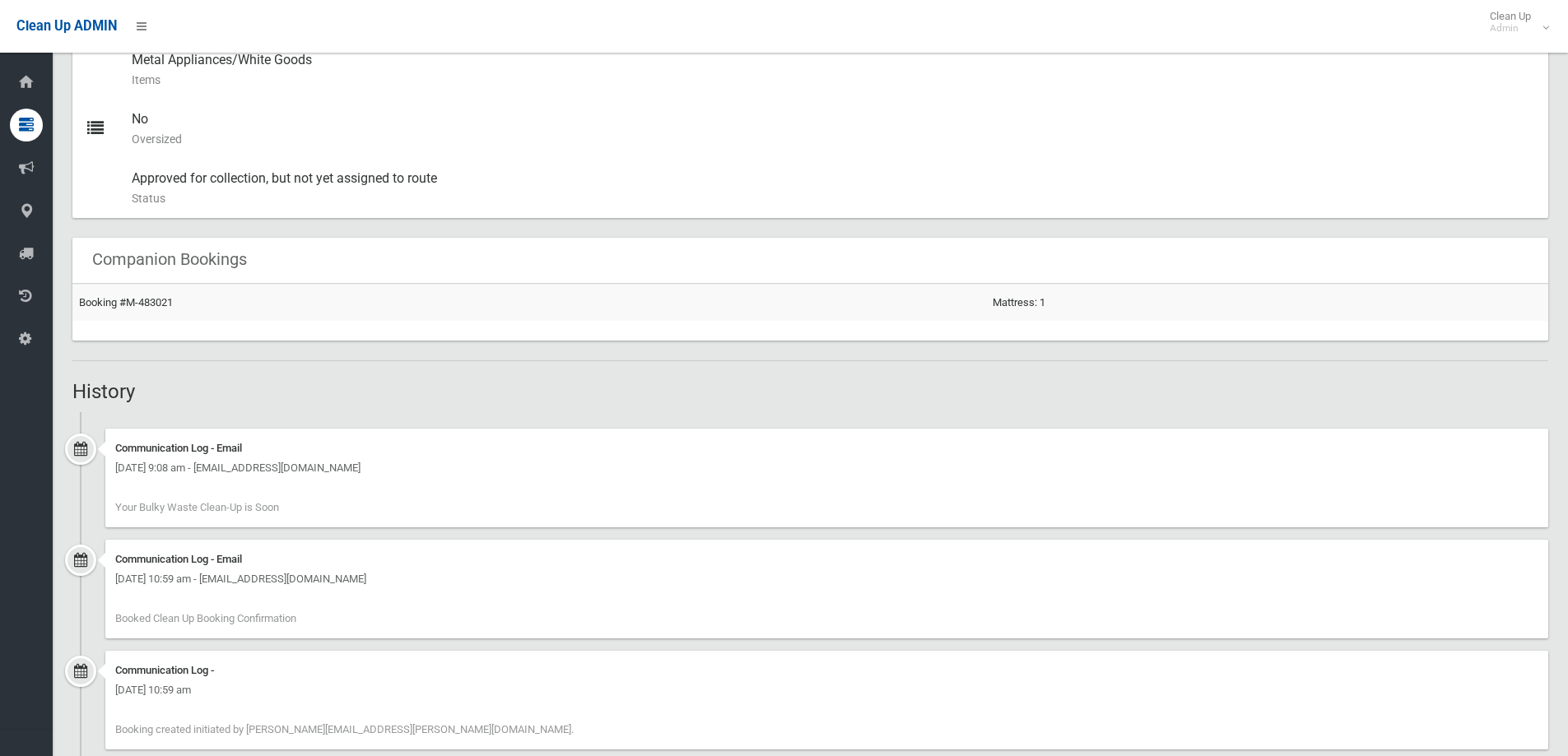
scroll to position [859, 0]
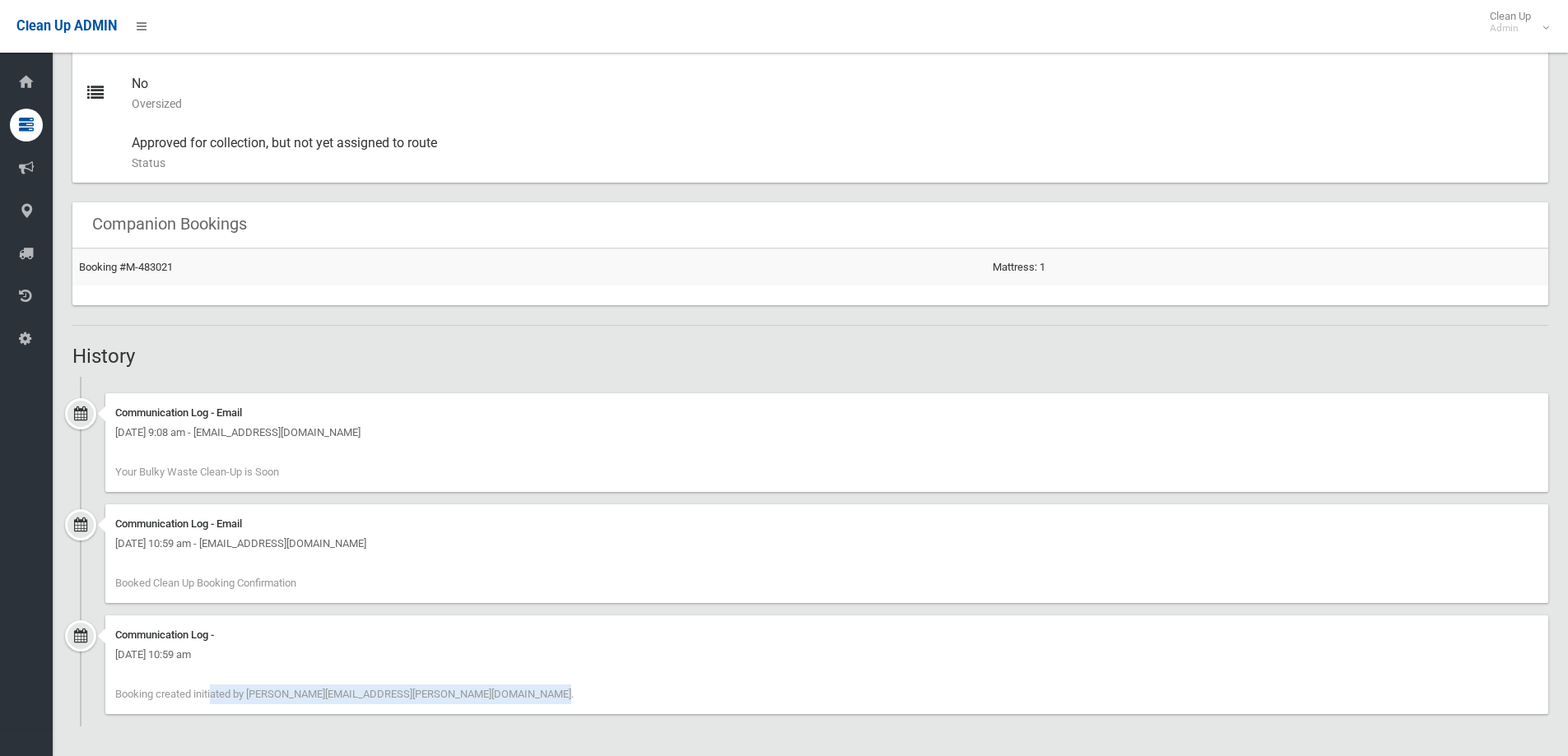
drag, startPoint x: 444, startPoint y: 696, endPoint x: 111, endPoint y: 667, distance: 334.3
click at [109, 673] on div "Communication Log - [DATE] 10:59 am Booking created initiated by [PERSON_NAME][…" at bounding box center [827, 665] width 1443 height 99
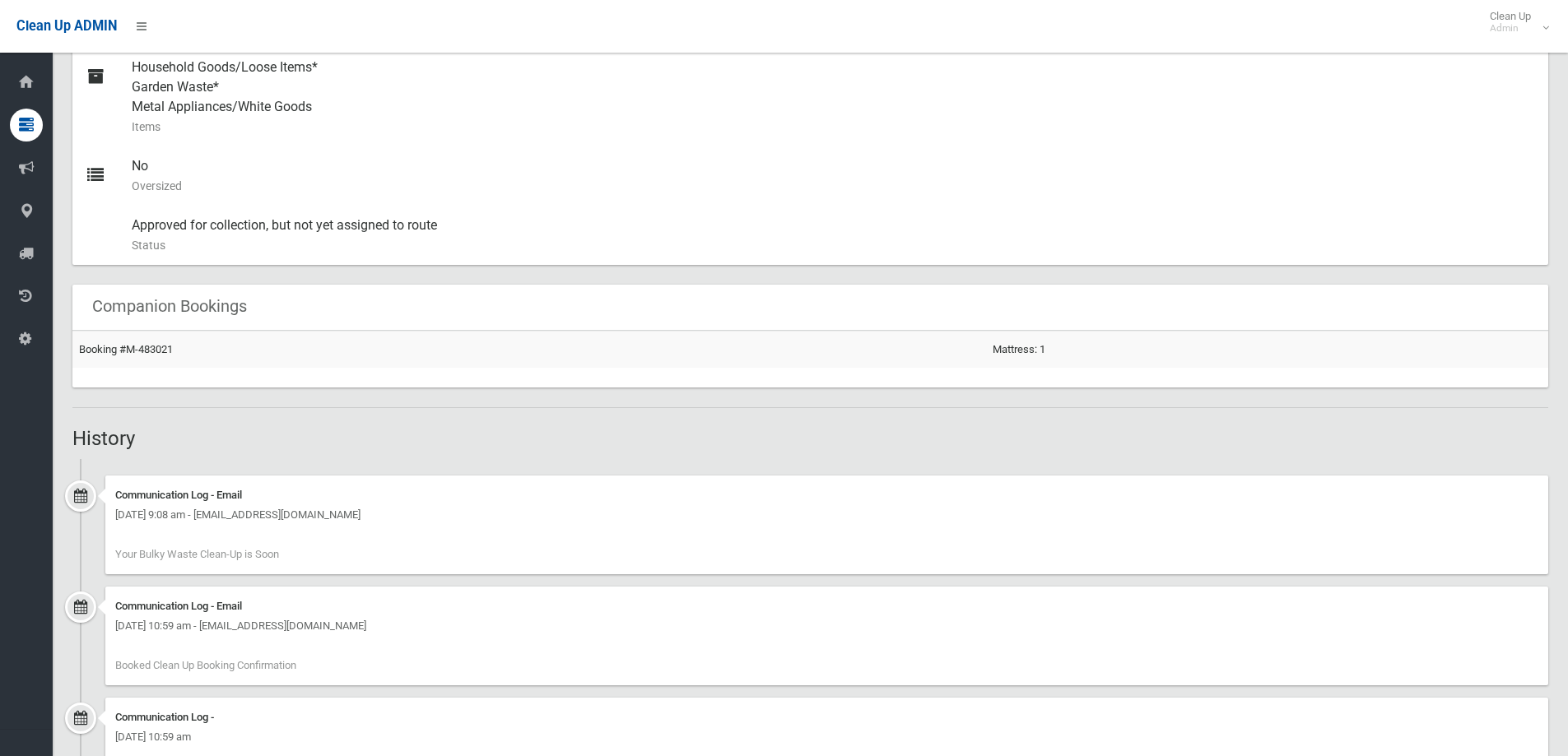
click at [298, 595] on div "Communication Log - Email [DATE] 10:59 am - [EMAIL_ADDRESS][DOMAIN_NAME] Booked…" at bounding box center [827, 637] width 1443 height 99
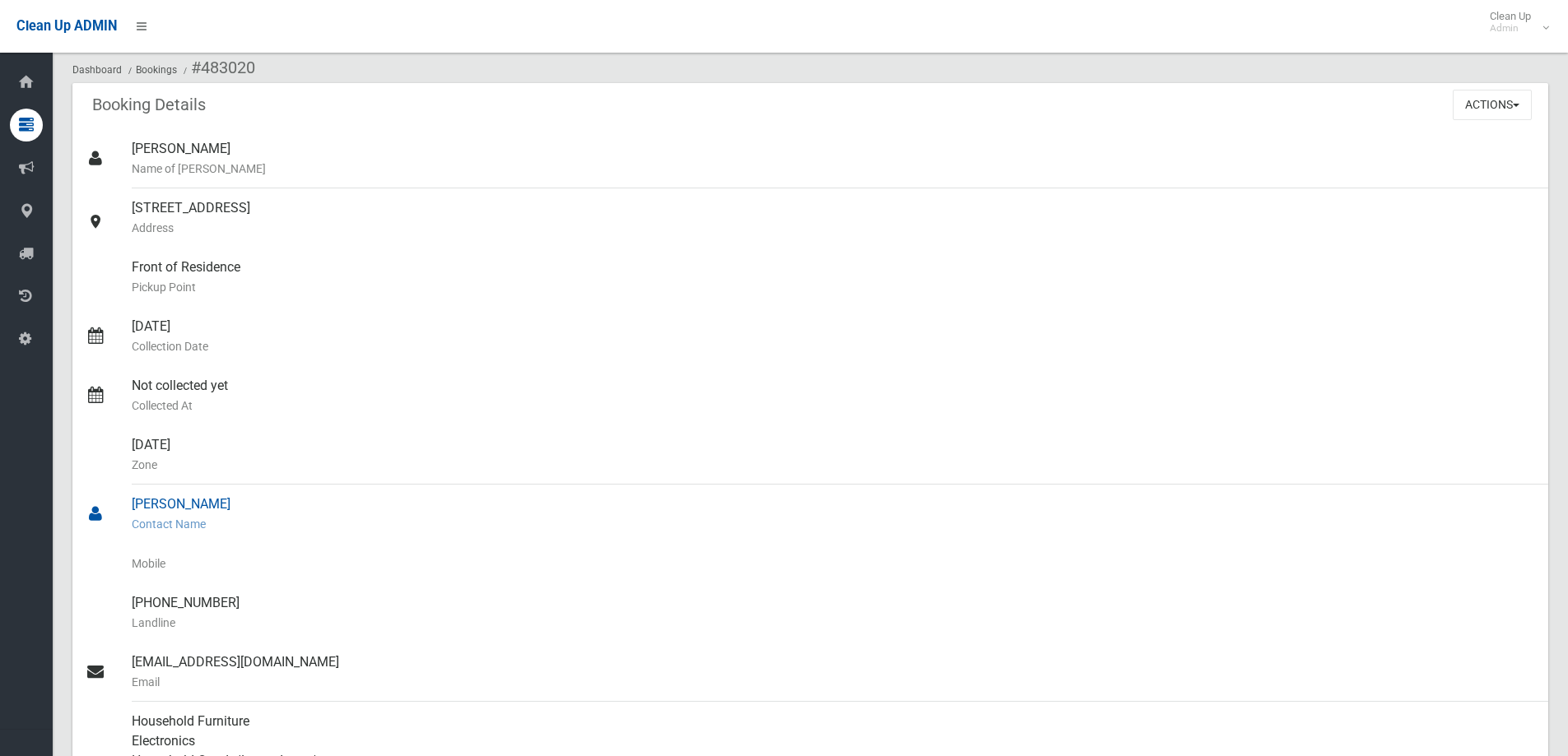
scroll to position [0, 0]
